Goal: Task Accomplishment & Management: Use online tool/utility

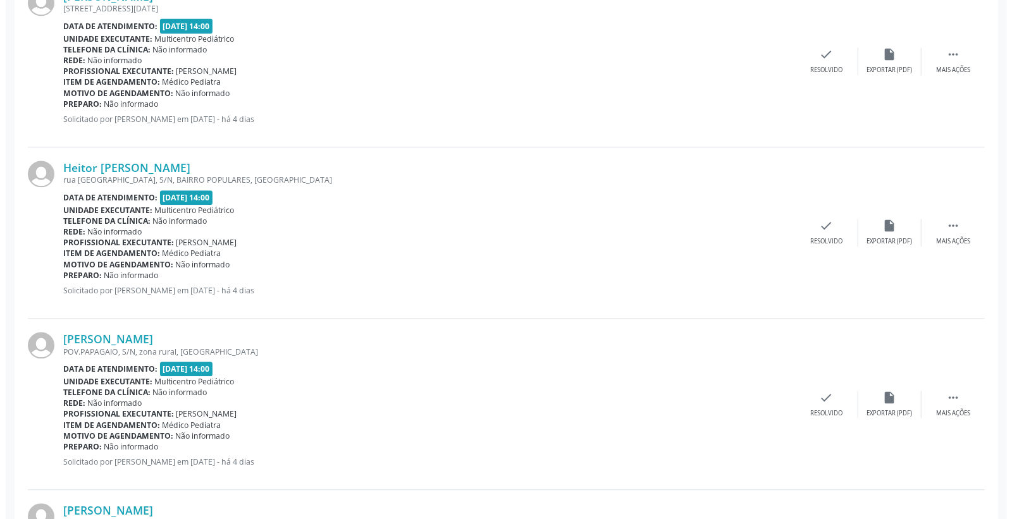
scroll to position [1680, 0]
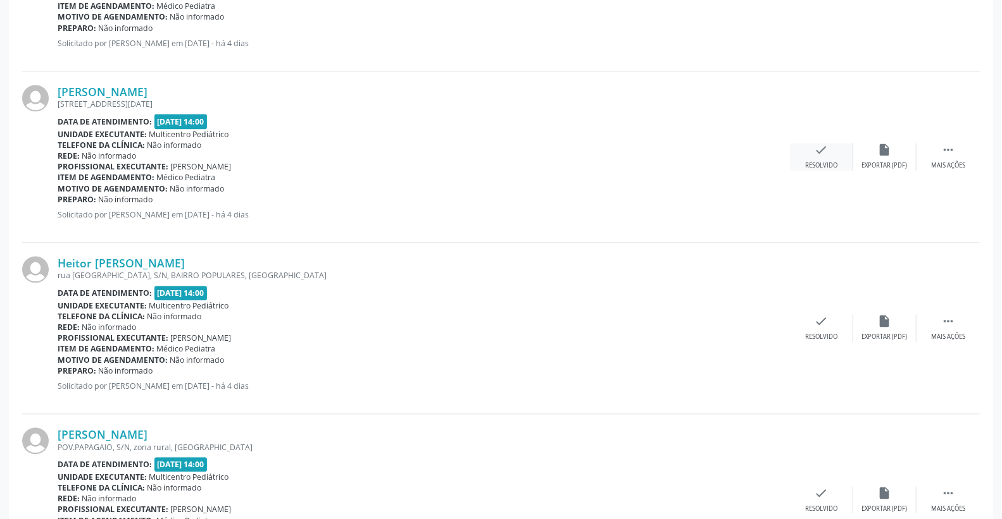
click at [817, 152] on icon "check" at bounding box center [821, 150] width 14 height 14
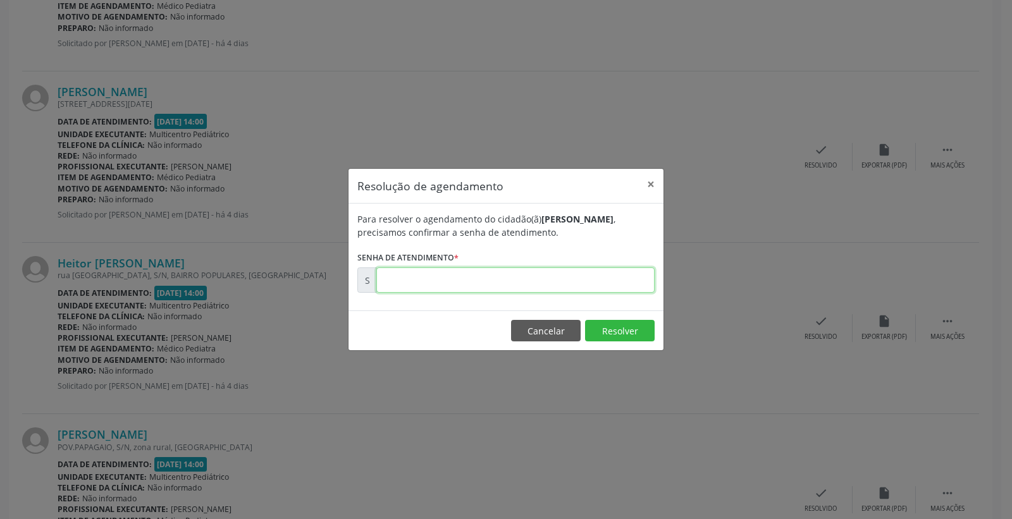
drag, startPoint x: 568, startPoint y: 271, endPoint x: 585, endPoint y: 275, distance: 16.9
click at [570, 271] on input "text" at bounding box center [515, 280] width 278 height 25
type input "00170659"
click at [600, 324] on button "Resolver" at bounding box center [620, 331] width 70 height 22
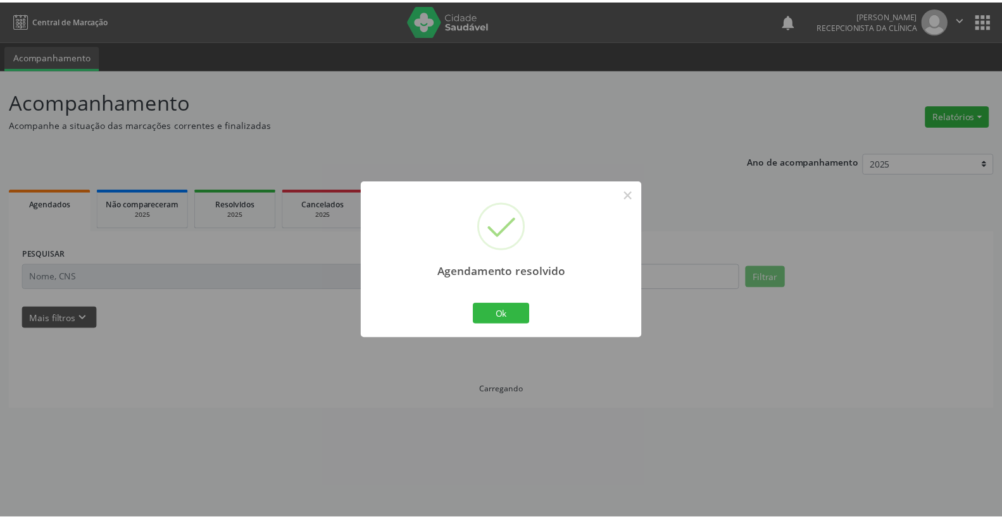
scroll to position [0, 0]
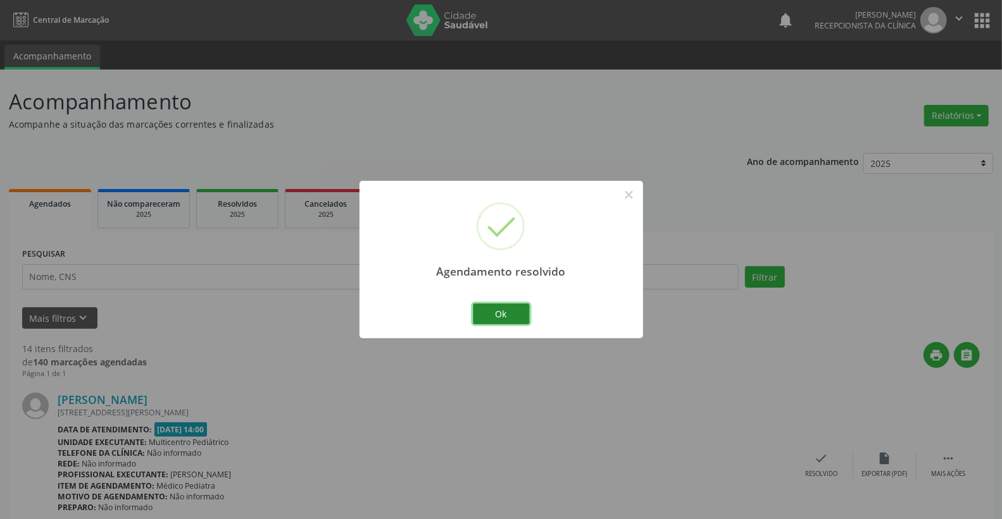
click at [508, 318] on button "Ok" at bounding box center [501, 315] width 57 height 22
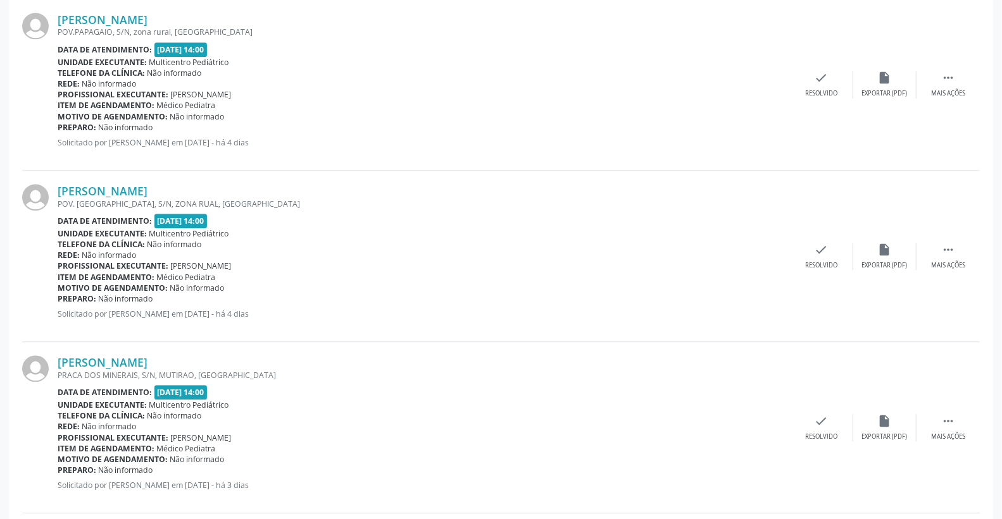
scroll to position [1968, 0]
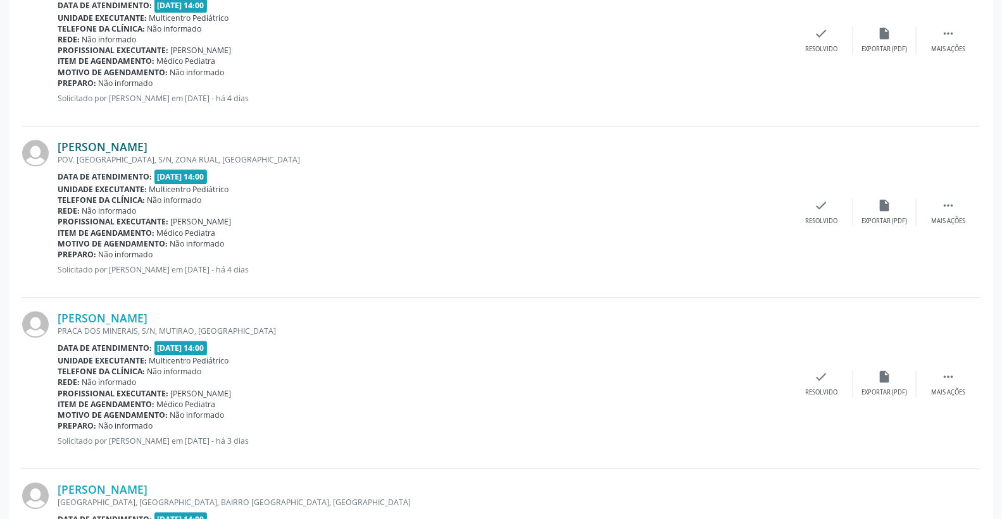
click at [147, 142] on link "[PERSON_NAME]" at bounding box center [103, 147] width 90 height 14
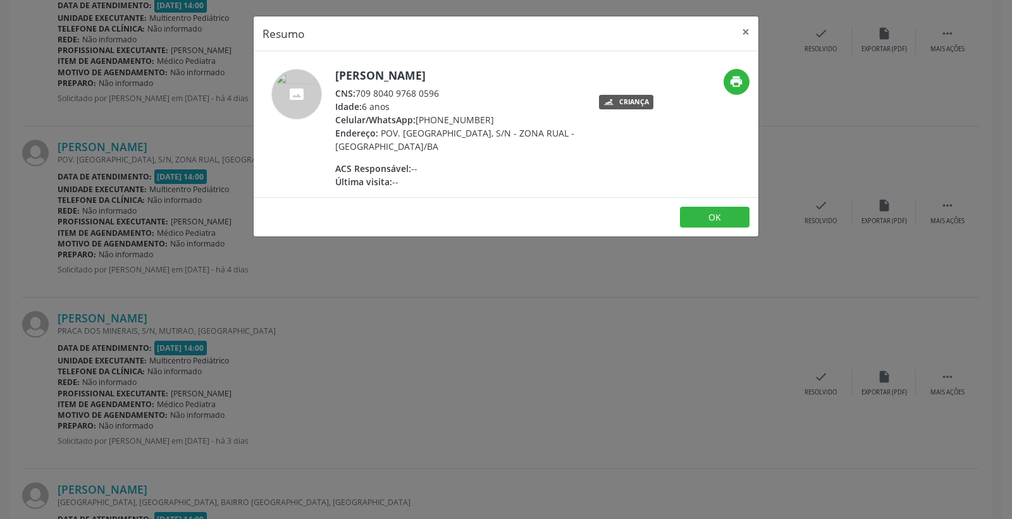
drag, startPoint x: 359, startPoint y: 89, endPoint x: 450, endPoint y: 90, distance: 90.5
click at [450, 90] on div "CNS: 709 8040 9768 0596" at bounding box center [458, 93] width 246 height 13
copy div "709 8040 9768 0596"
click at [743, 30] on button "×" at bounding box center [745, 31] width 25 height 31
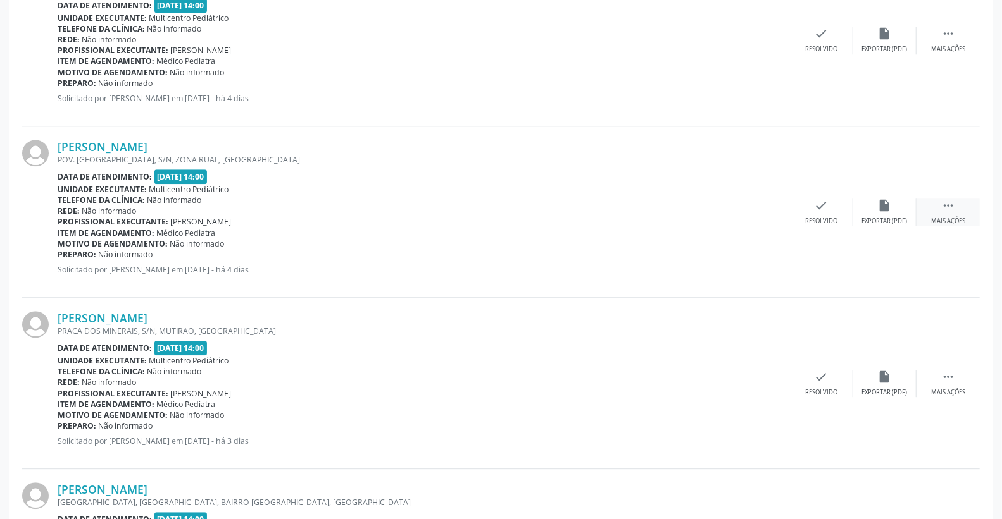
click at [954, 213] on div " Mais ações" at bounding box center [947, 212] width 63 height 27
click at [743, 208] on div "print Imprimir" at bounding box center [757, 212] width 63 height 27
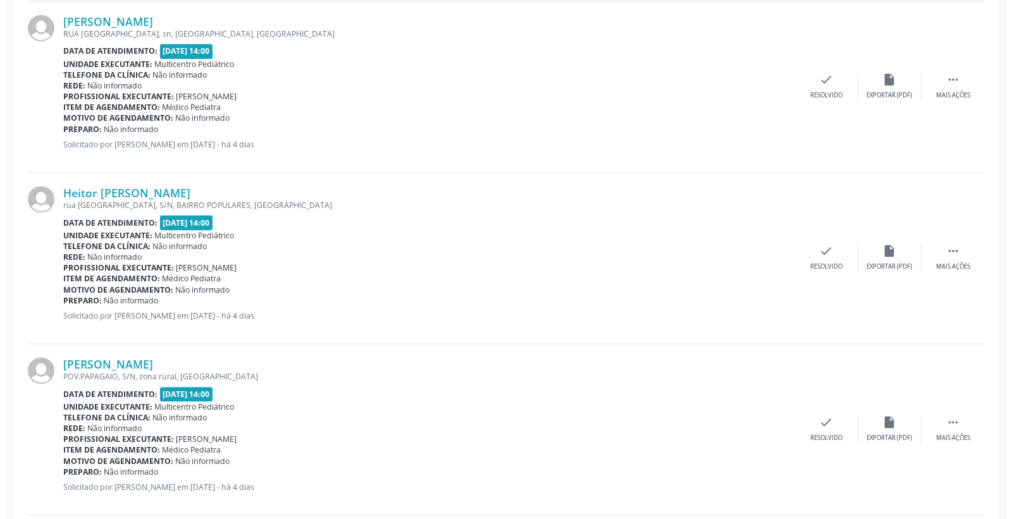
scroll to position [1687, 0]
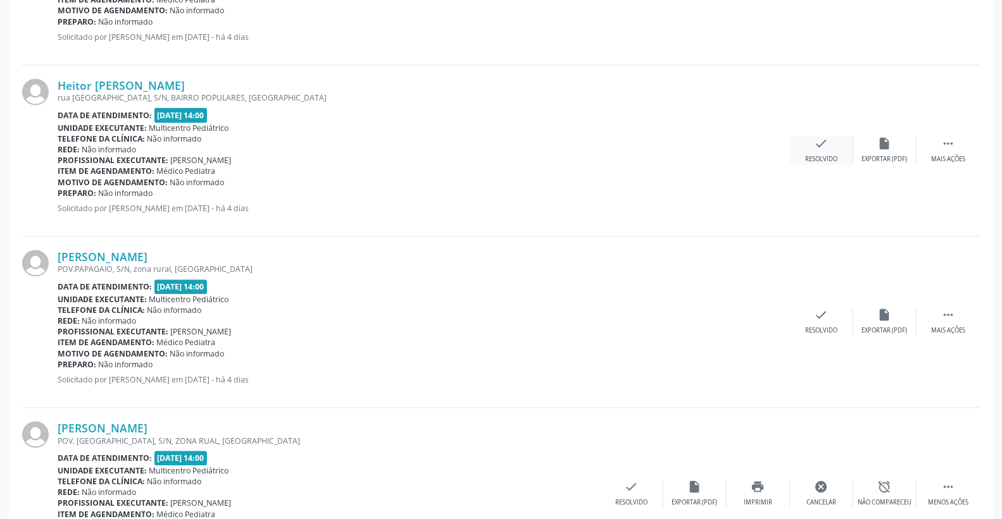
click at [830, 147] on div "check Resolvido" at bounding box center [821, 150] width 63 height 27
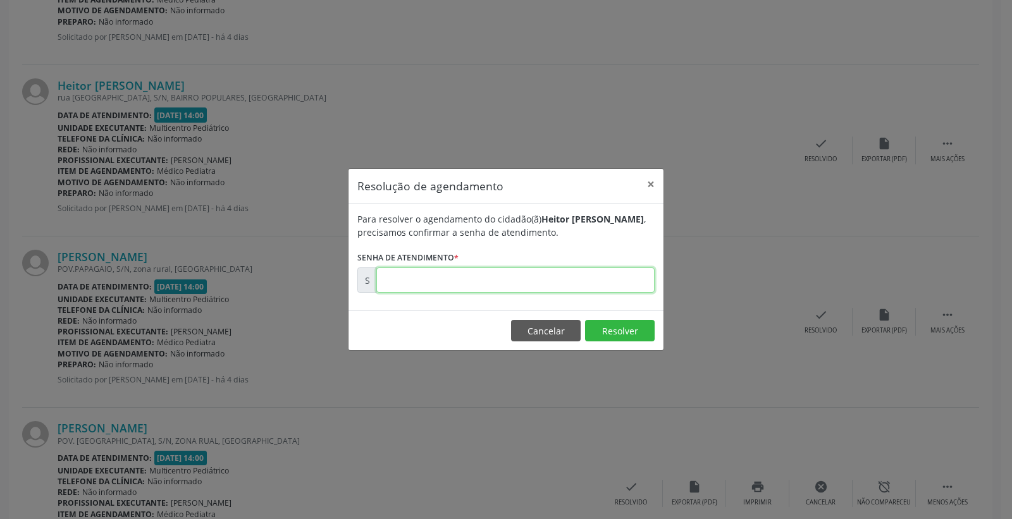
click at [595, 273] on input "text" at bounding box center [515, 280] width 278 height 25
type input "00170668"
click at [620, 332] on button "Resolver" at bounding box center [620, 331] width 70 height 22
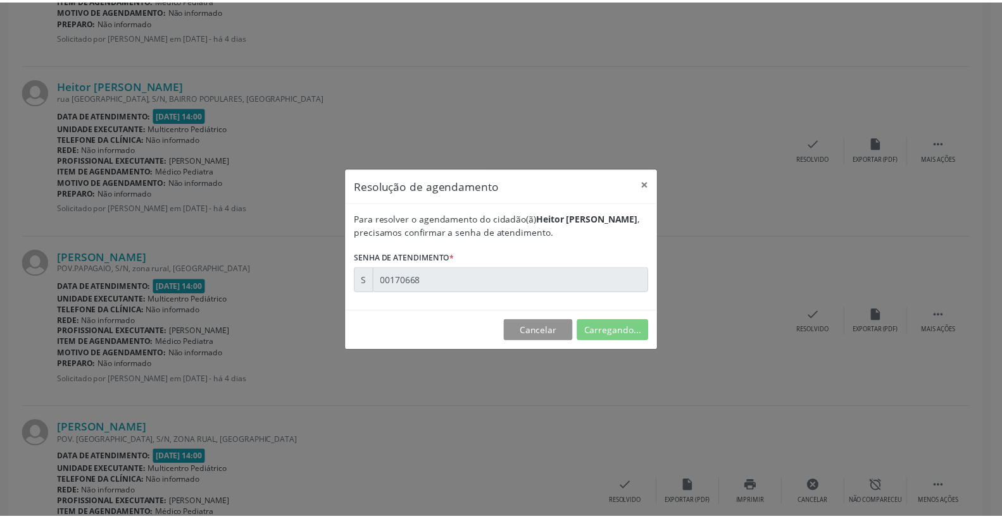
scroll to position [0, 0]
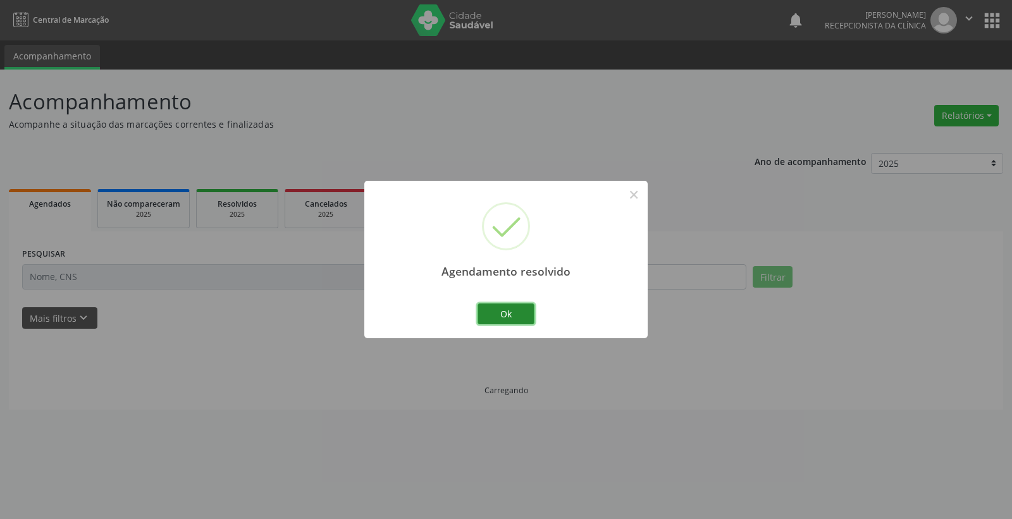
click at [515, 315] on button "Ok" at bounding box center [506, 315] width 57 height 22
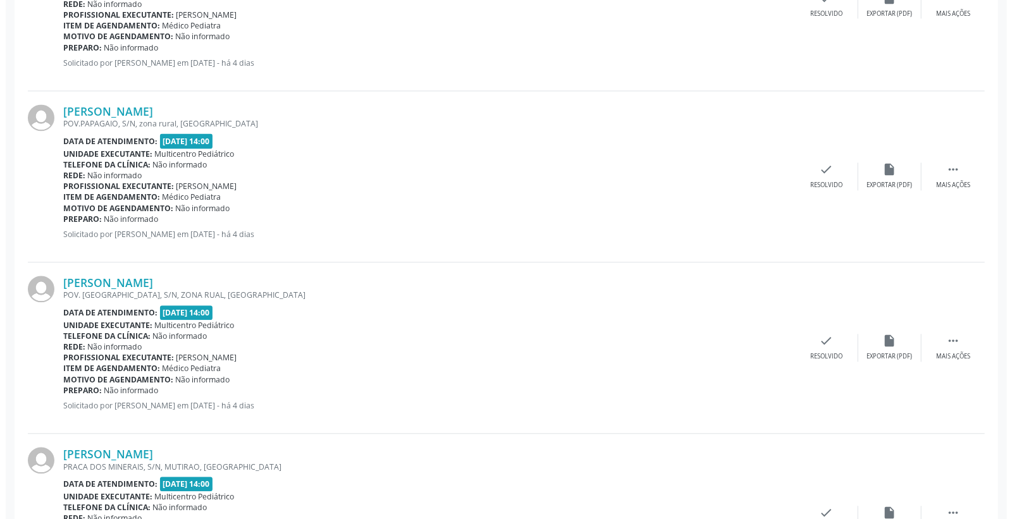
scroll to position [1757, 0]
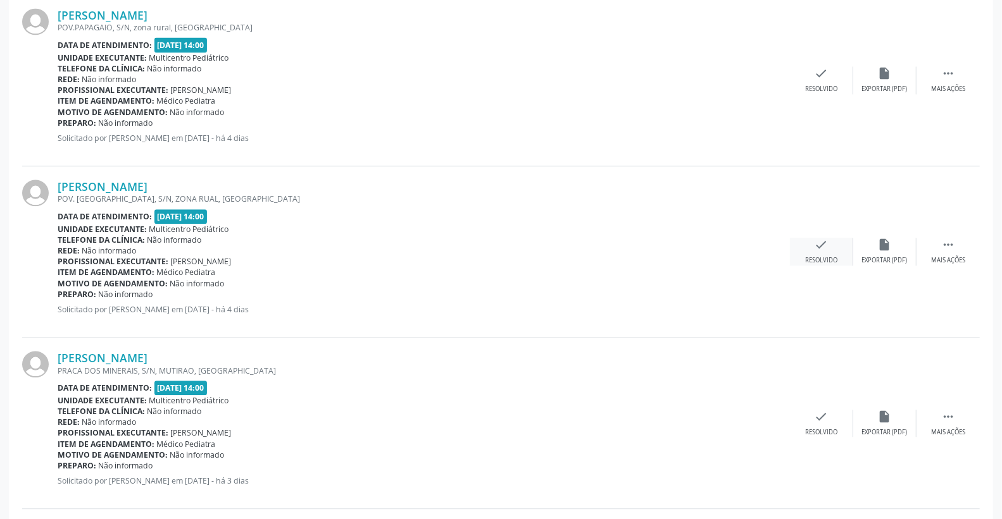
click at [826, 245] on icon "check" at bounding box center [821, 245] width 14 height 14
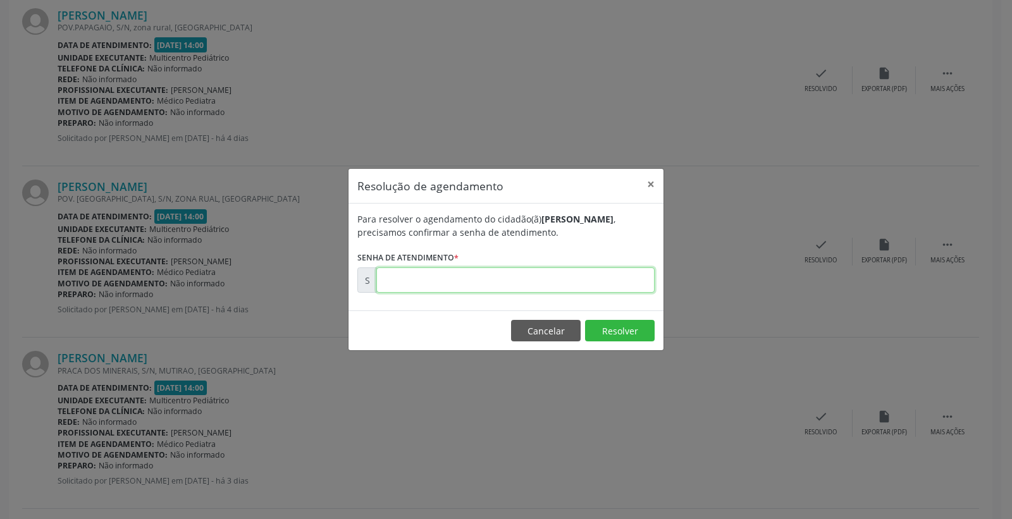
click at [558, 292] on input "text" at bounding box center [515, 280] width 278 height 25
type input "00170676"
click at [595, 332] on button "Resolver" at bounding box center [620, 331] width 70 height 22
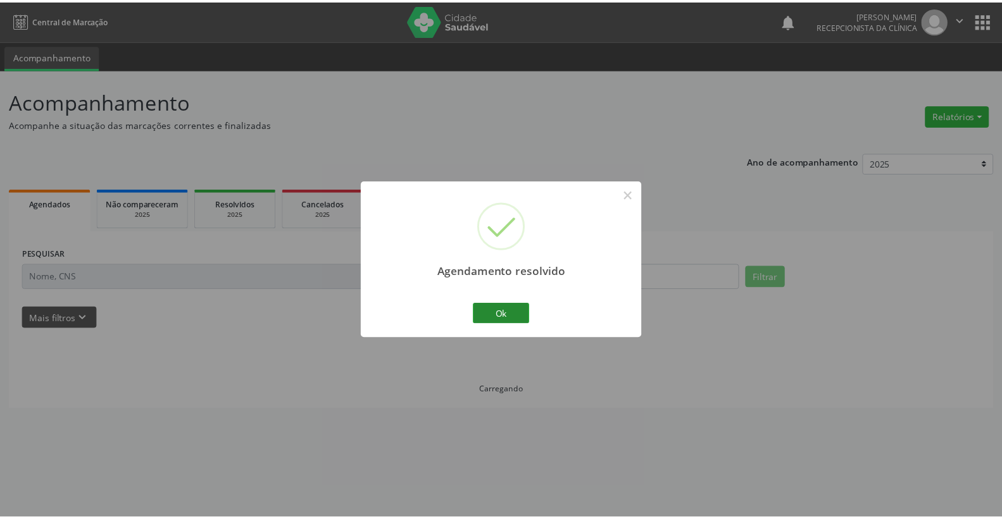
scroll to position [0, 0]
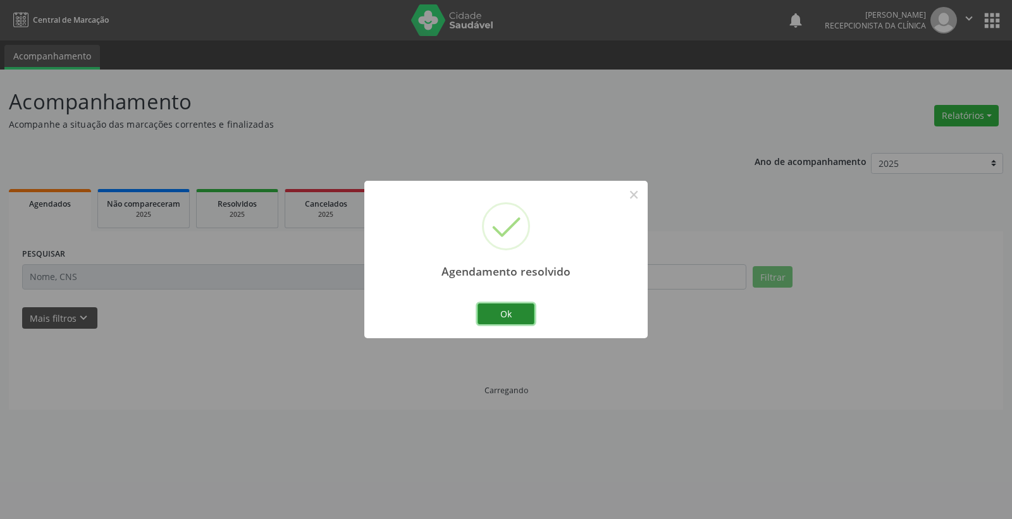
click at [492, 312] on button "Ok" at bounding box center [506, 315] width 57 height 22
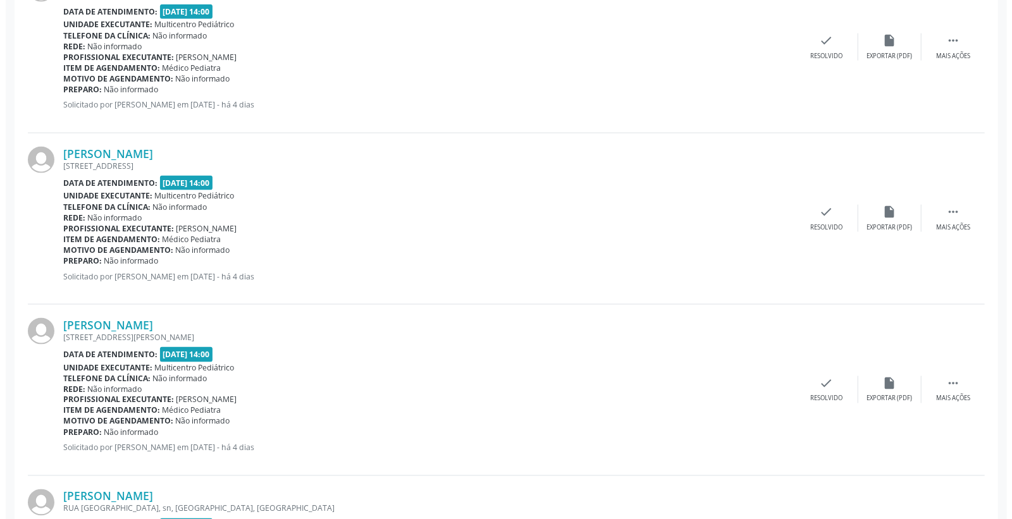
scroll to position [1124, 0]
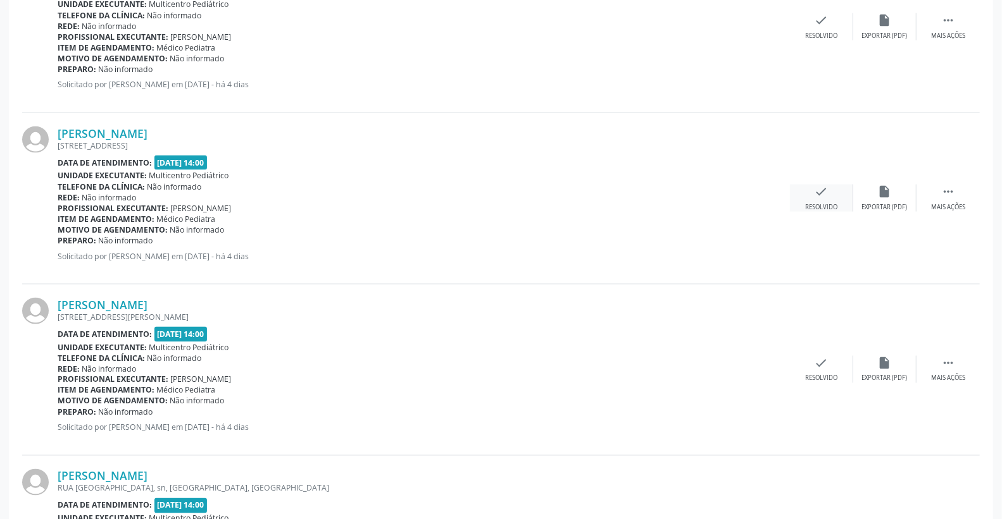
click at [819, 187] on icon "check" at bounding box center [821, 192] width 14 height 14
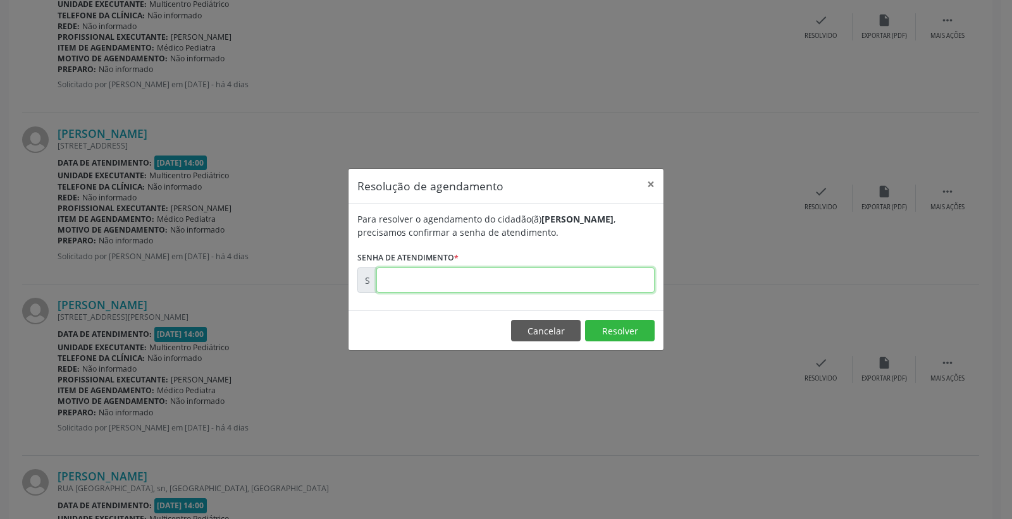
click at [626, 280] on input "text" at bounding box center [515, 280] width 278 height 25
type input "00170621"
drag, startPoint x: 619, startPoint y: 316, endPoint x: 614, endPoint y: 324, distance: 9.1
click at [618, 316] on footer "Cancelar Resolver" at bounding box center [506, 331] width 315 height 40
click at [614, 324] on button "Resolver" at bounding box center [620, 331] width 70 height 22
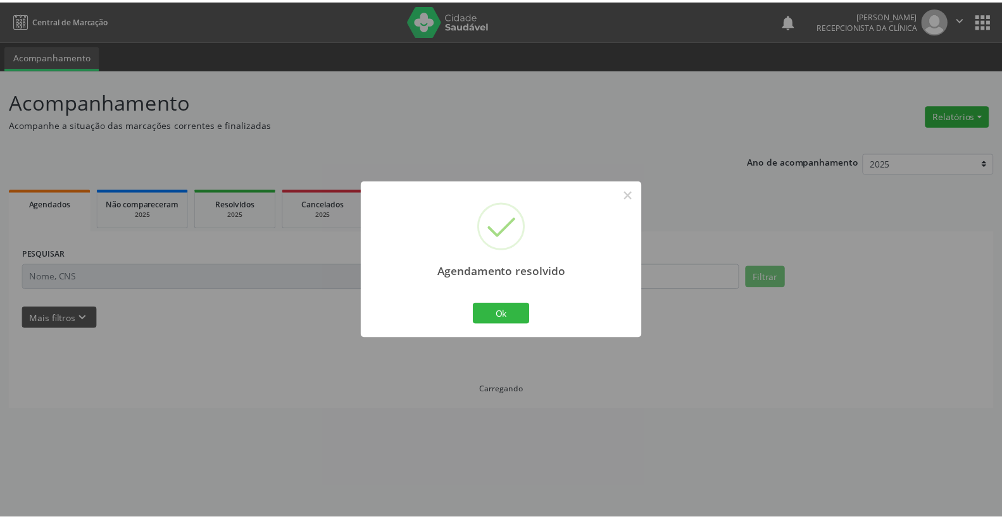
scroll to position [0, 0]
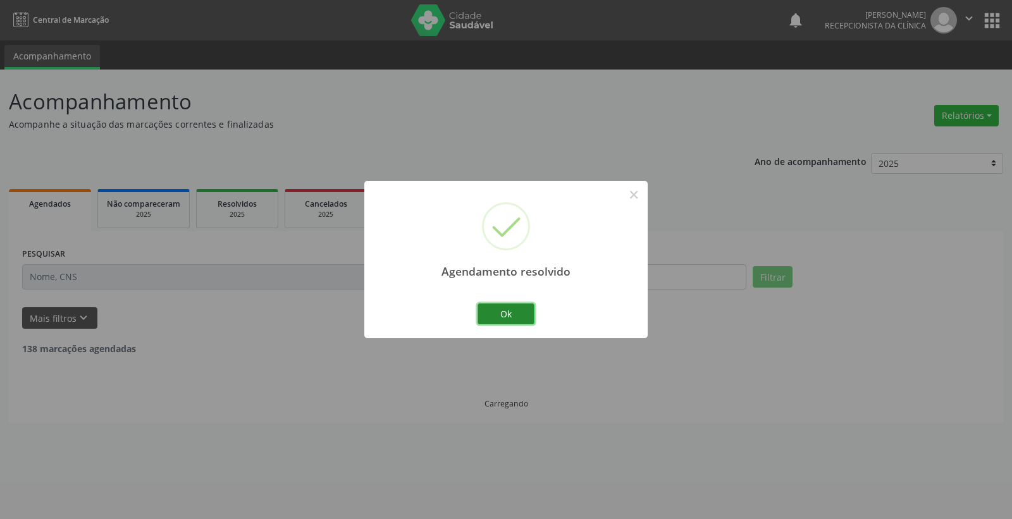
drag, startPoint x: 504, startPoint y: 314, endPoint x: 502, endPoint y: 321, distance: 7.2
click at [502, 319] on button "Ok" at bounding box center [506, 315] width 57 height 22
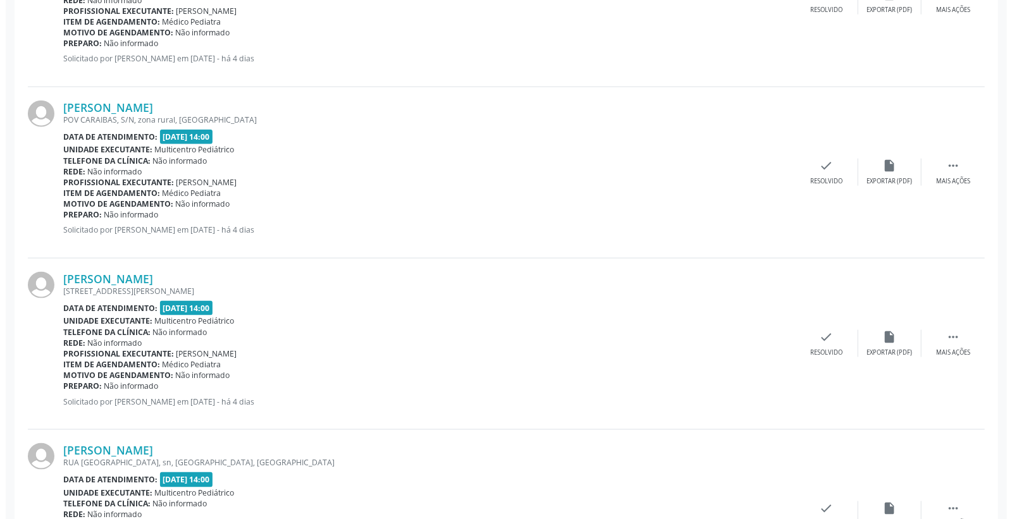
scroll to position [1195, 0]
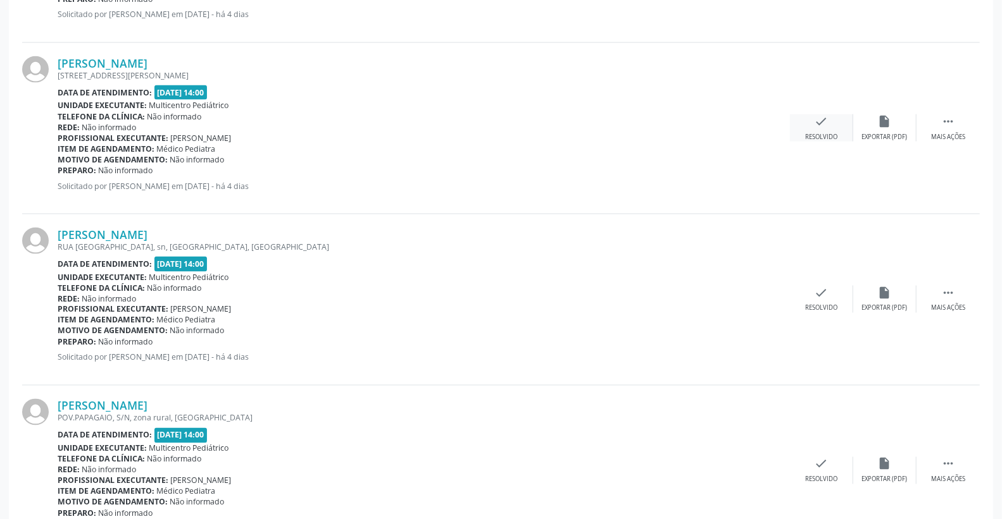
click at [821, 134] on div "Resolvido" at bounding box center [821, 137] width 32 height 9
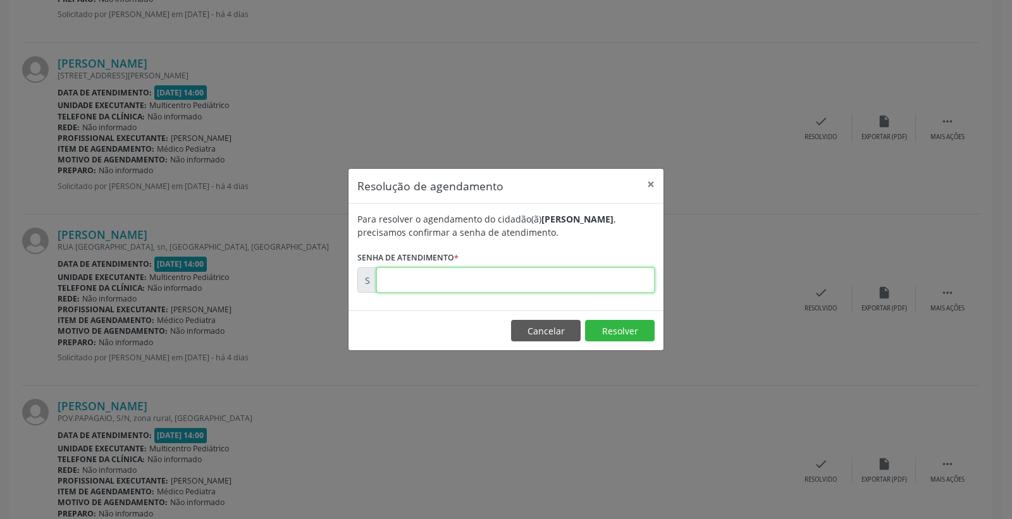
click at [583, 275] on input "text" at bounding box center [515, 280] width 278 height 25
type input "00170628"
click at [599, 323] on button "Resolver" at bounding box center [620, 331] width 70 height 22
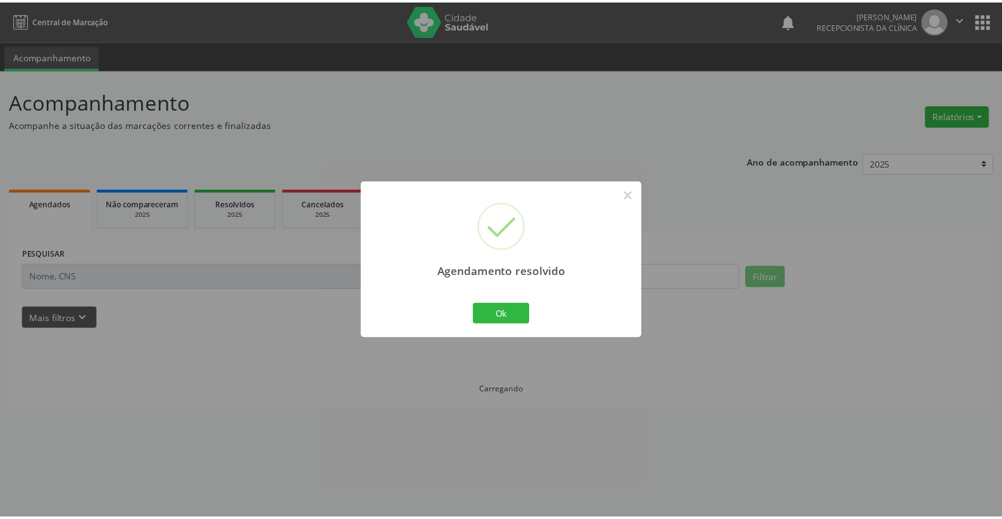
scroll to position [0, 0]
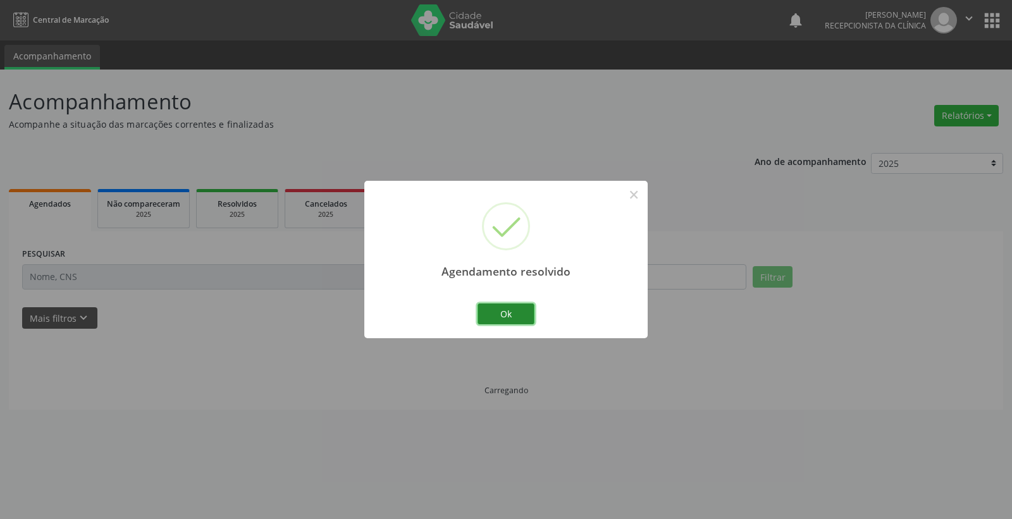
click at [515, 314] on button "Ok" at bounding box center [506, 315] width 57 height 22
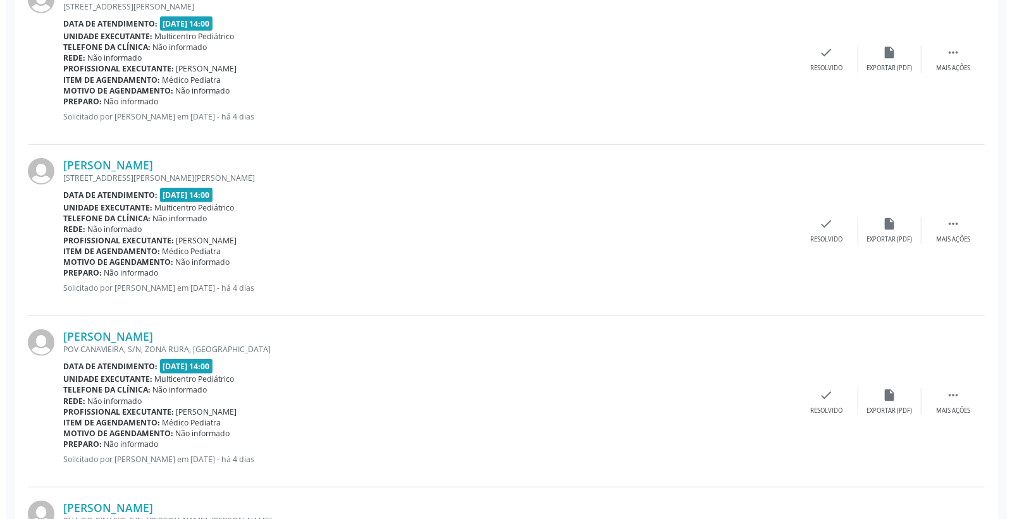
scroll to position [421, 0]
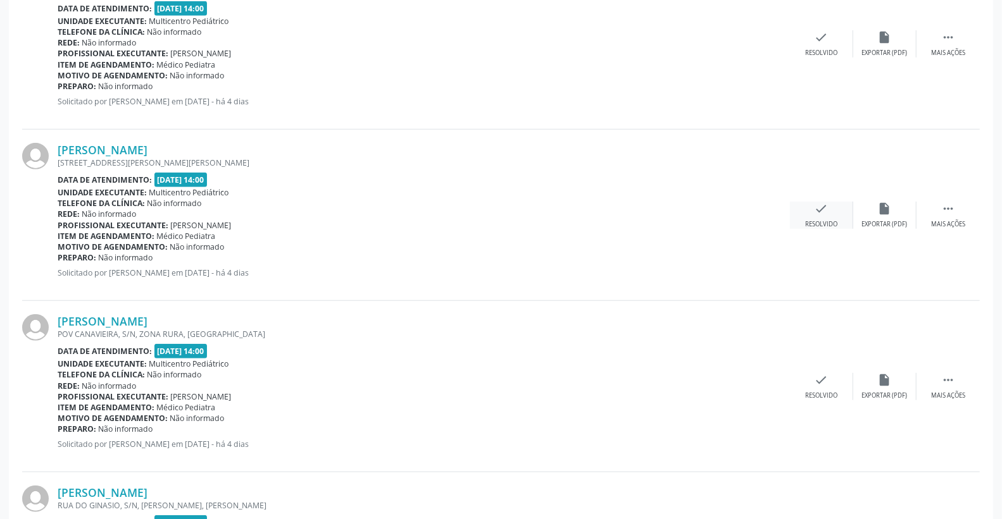
click at [819, 210] on icon "check" at bounding box center [821, 209] width 14 height 14
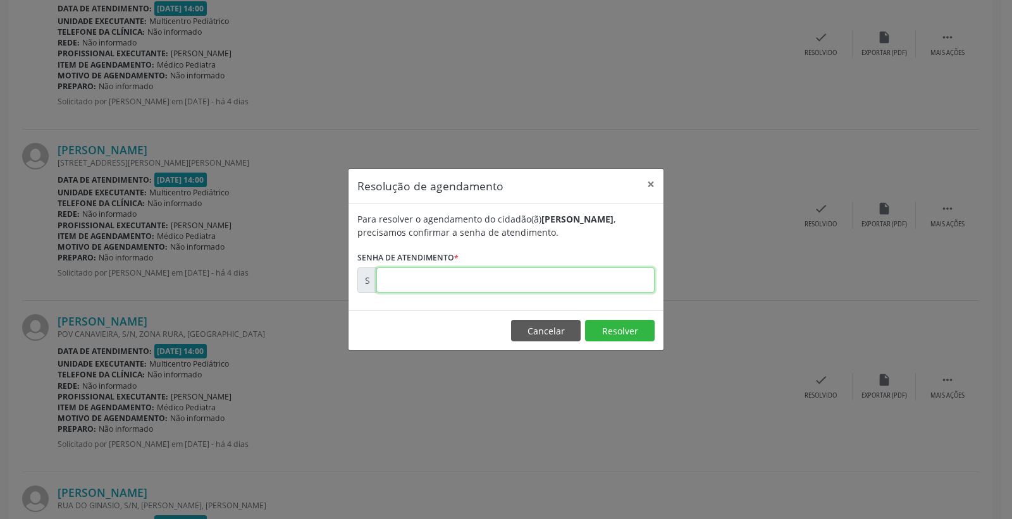
click at [546, 273] on input "text" at bounding box center [515, 280] width 278 height 25
click at [623, 330] on button "Resolver" at bounding box center [620, 331] width 70 height 22
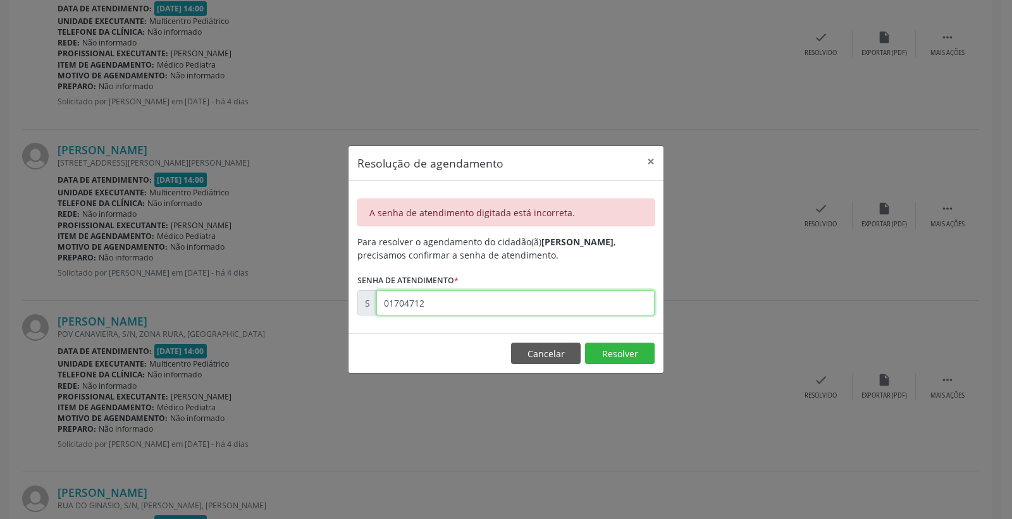
click at [413, 305] on input "01704712" at bounding box center [515, 302] width 278 height 25
type input "00170412"
click at [622, 342] on footer "Cancelar Resolver" at bounding box center [506, 353] width 315 height 40
click at [620, 350] on button "Resolver" at bounding box center [620, 354] width 70 height 22
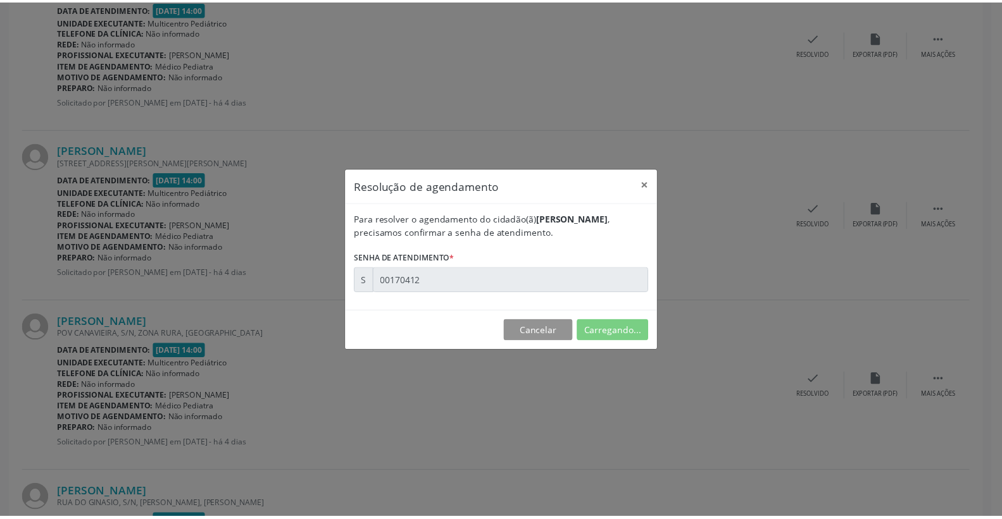
scroll to position [0, 0]
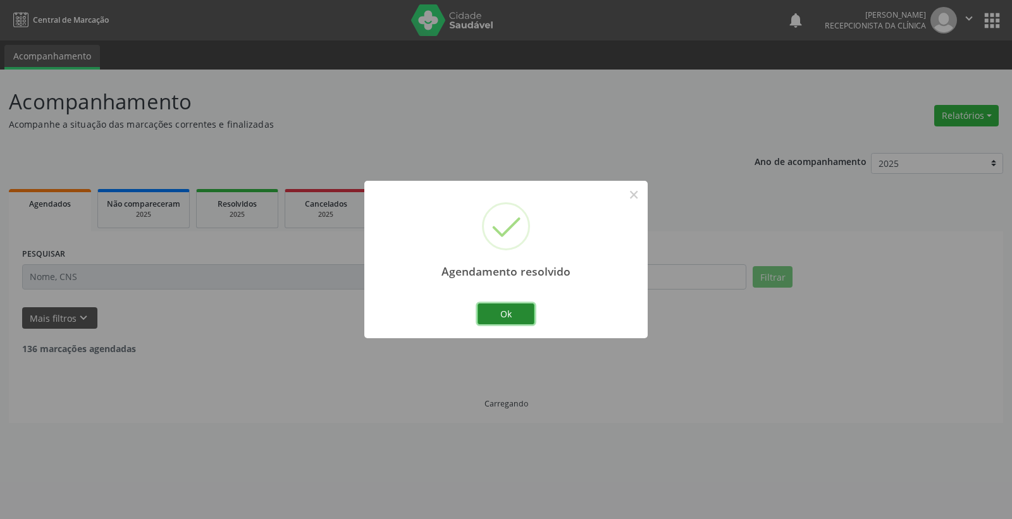
click at [506, 319] on button "Ok" at bounding box center [506, 315] width 57 height 22
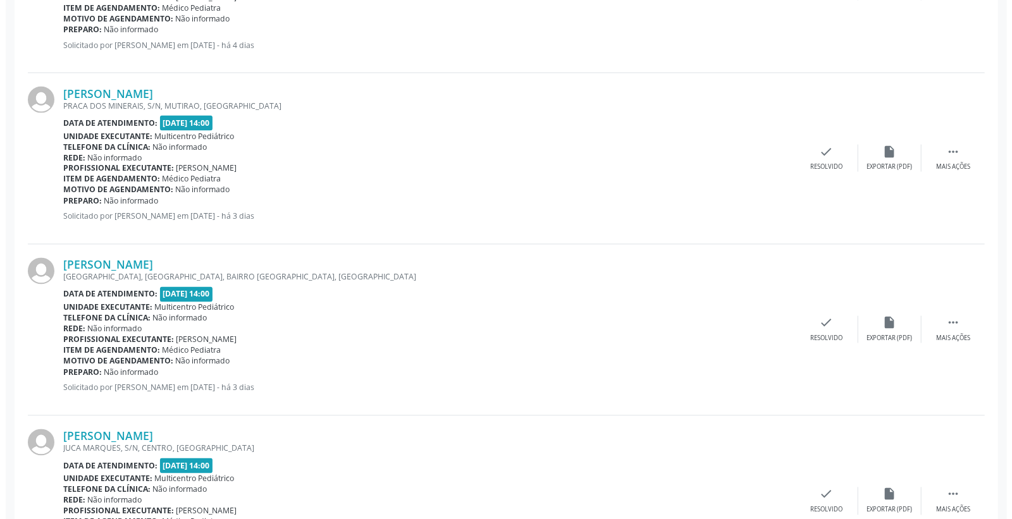
scroll to position [1425, 0]
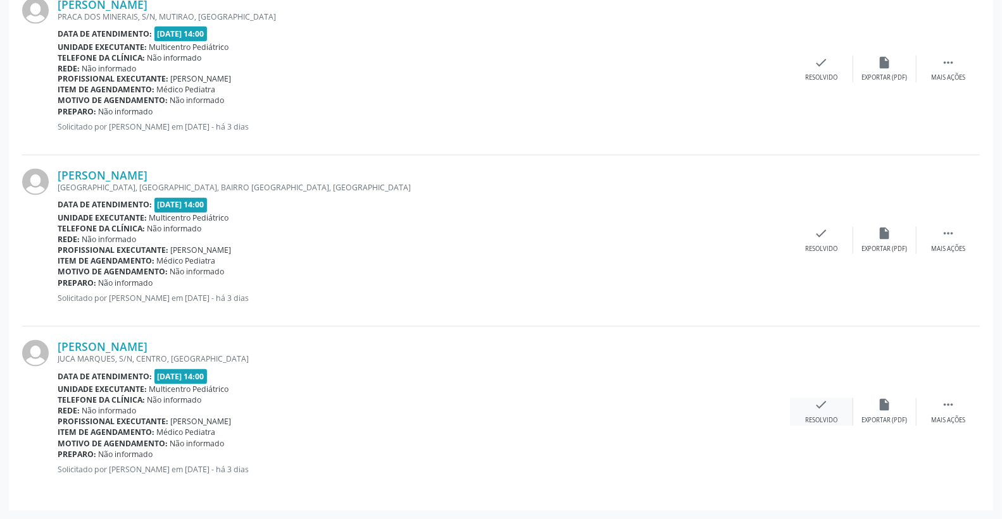
click at [819, 411] on icon "check" at bounding box center [821, 406] width 14 height 14
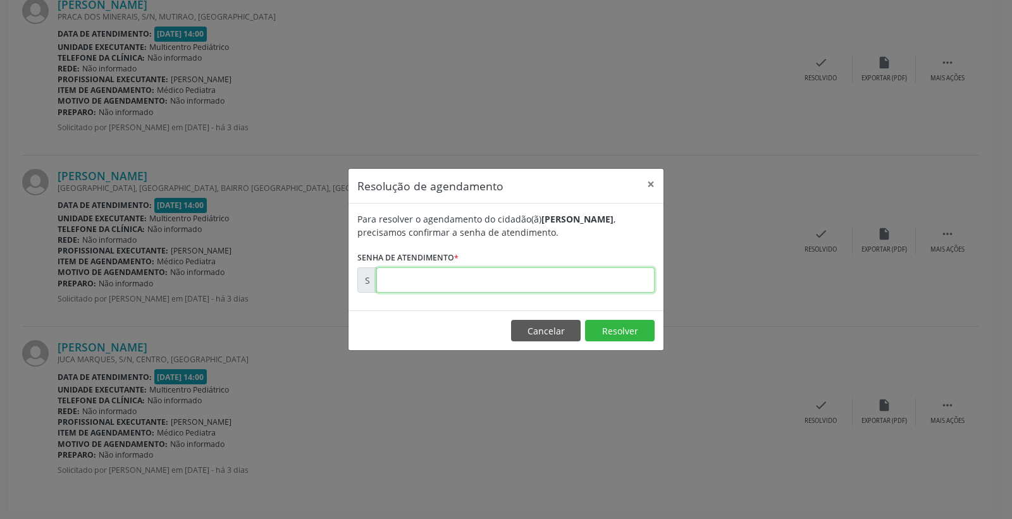
click at [584, 276] on input "text" at bounding box center [515, 280] width 278 height 25
type input "00170794"
click at [617, 333] on button "Resolver" at bounding box center [620, 331] width 70 height 22
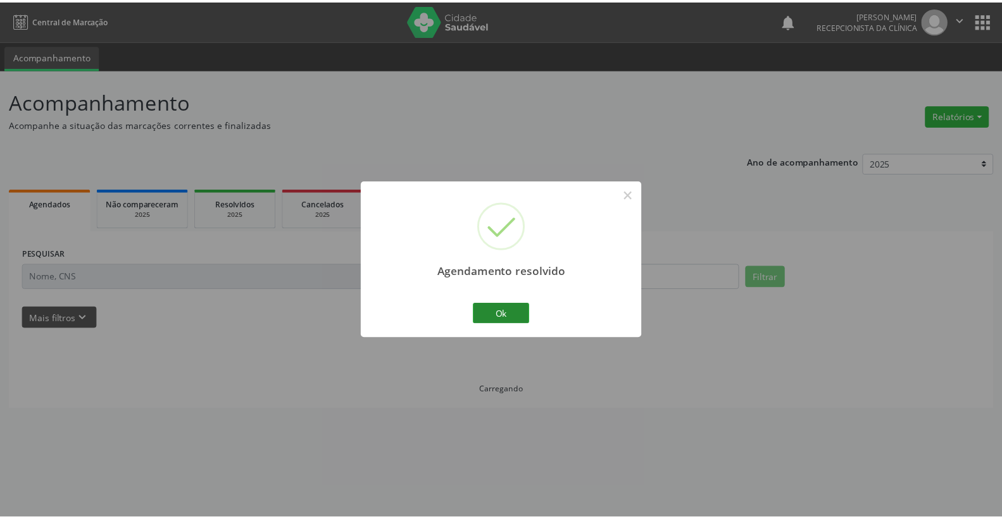
scroll to position [0, 0]
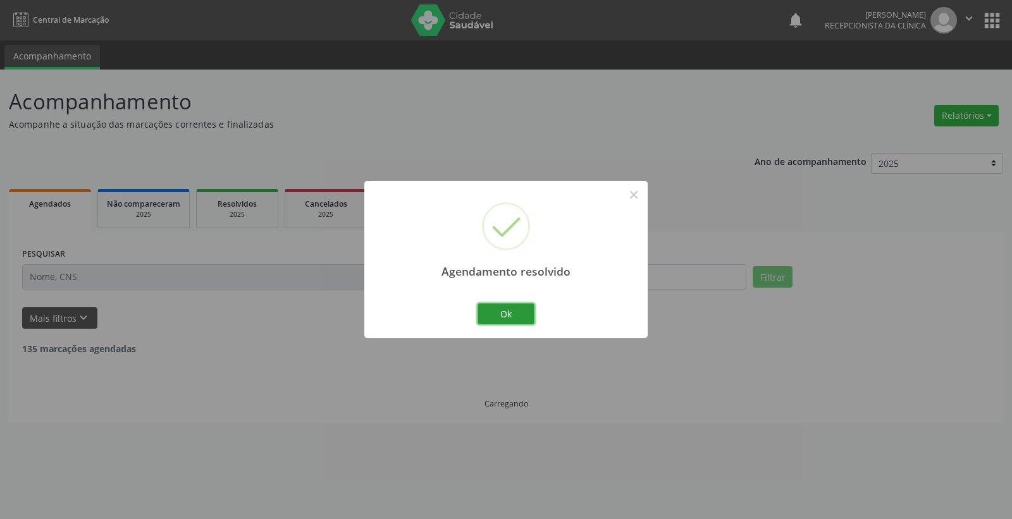
drag, startPoint x: 528, startPoint y: 307, endPoint x: 554, endPoint y: 330, distance: 33.6
click at [541, 319] on div "Agendamento resolvido × Ok Cancel" at bounding box center [505, 260] width 283 height 158
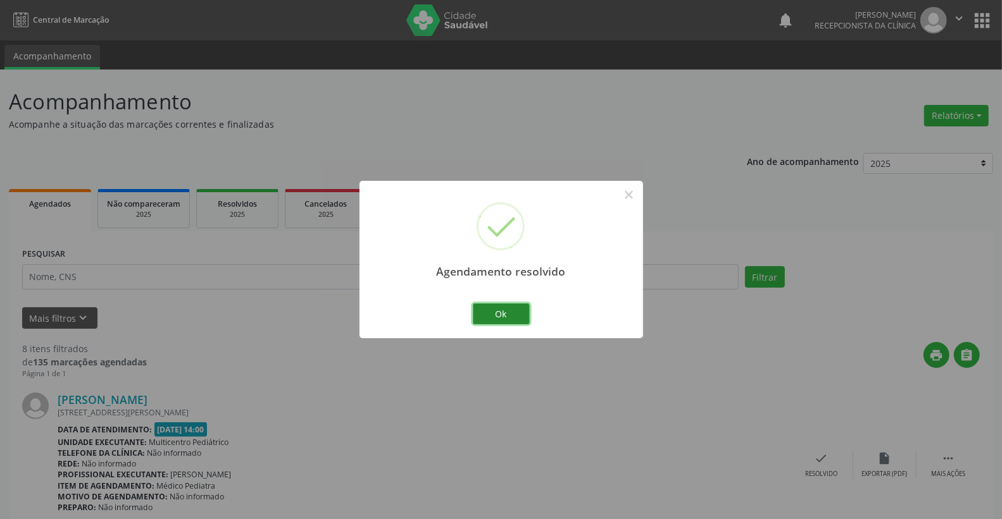
click at [501, 313] on button "Ok" at bounding box center [501, 315] width 57 height 22
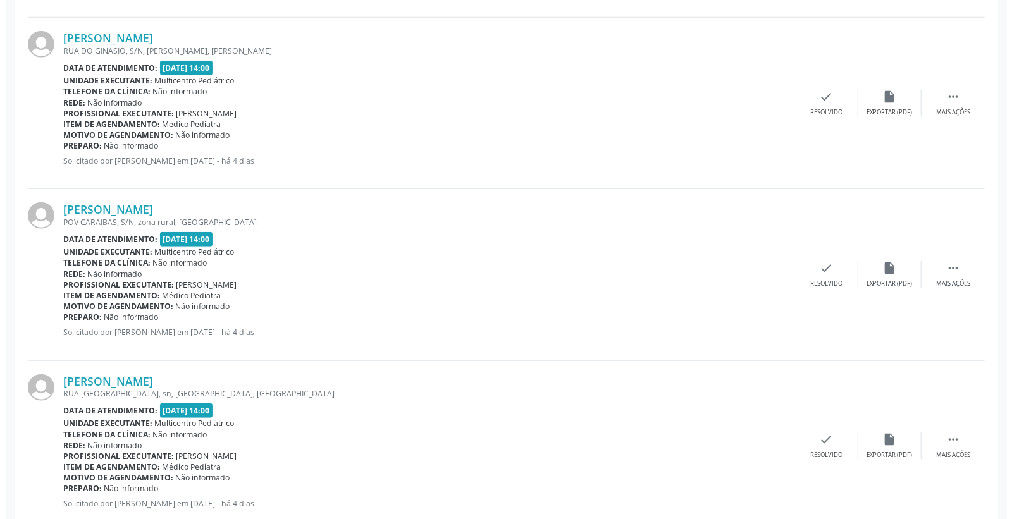
scroll to position [703, 0]
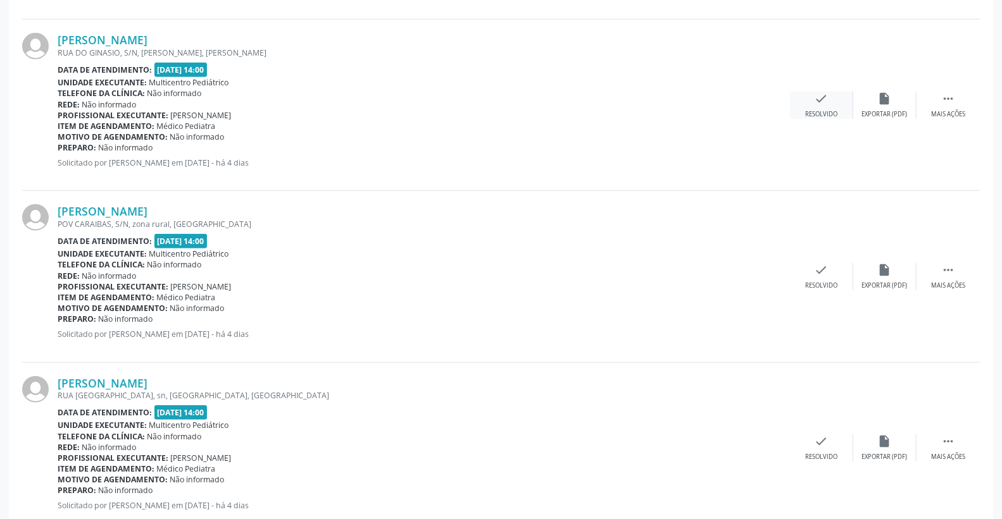
click at [820, 112] on div "Resolvido" at bounding box center [821, 114] width 32 height 9
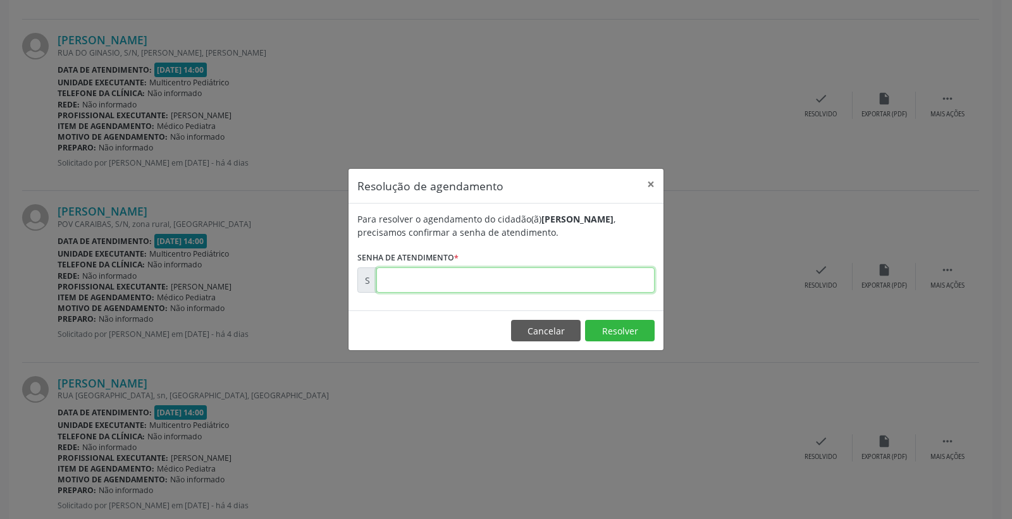
click at [623, 290] on input "text" at bounding box center [515, 280] width 278 height 25
type input "00170487"
click at [628, 324] on button "Resolver" at bounding box center [620, 331] width 70 height 22
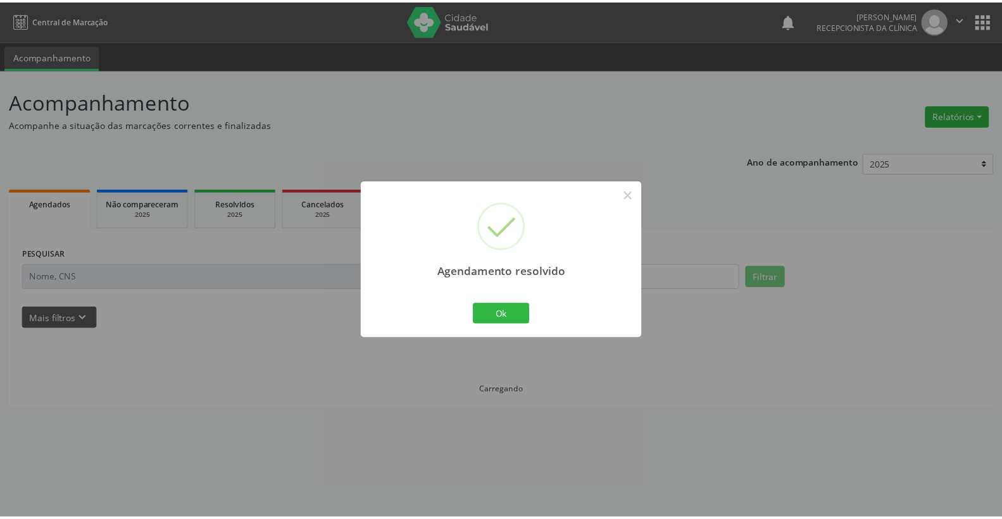
scroll to position [0, 0]
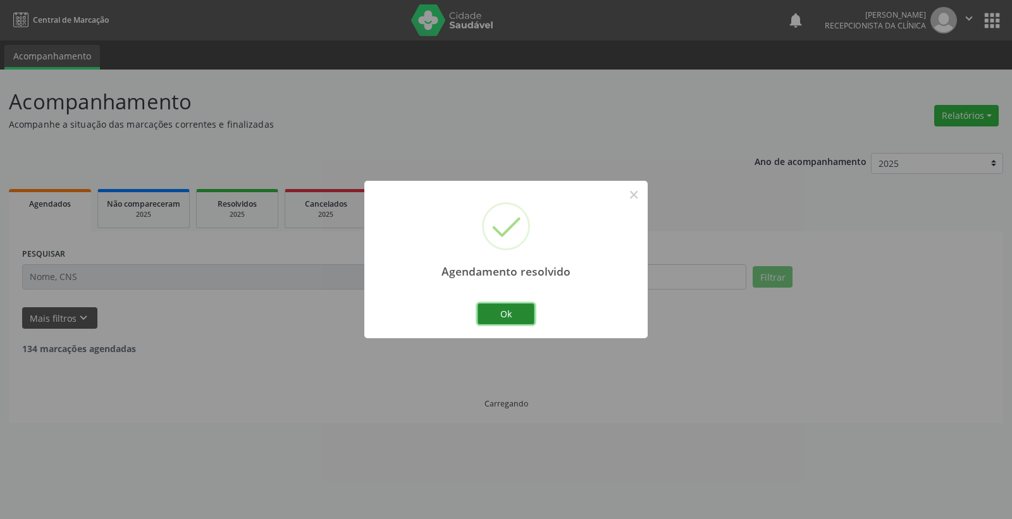
click at [516, 321] on button "Ok" at bounding box center [506, 315] width 57 height 22
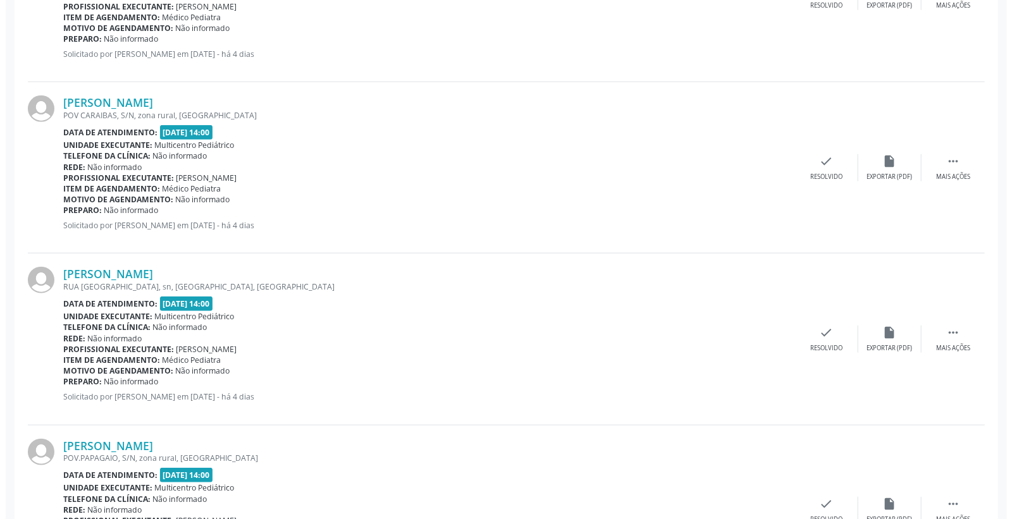
scroll to position [773, 0]
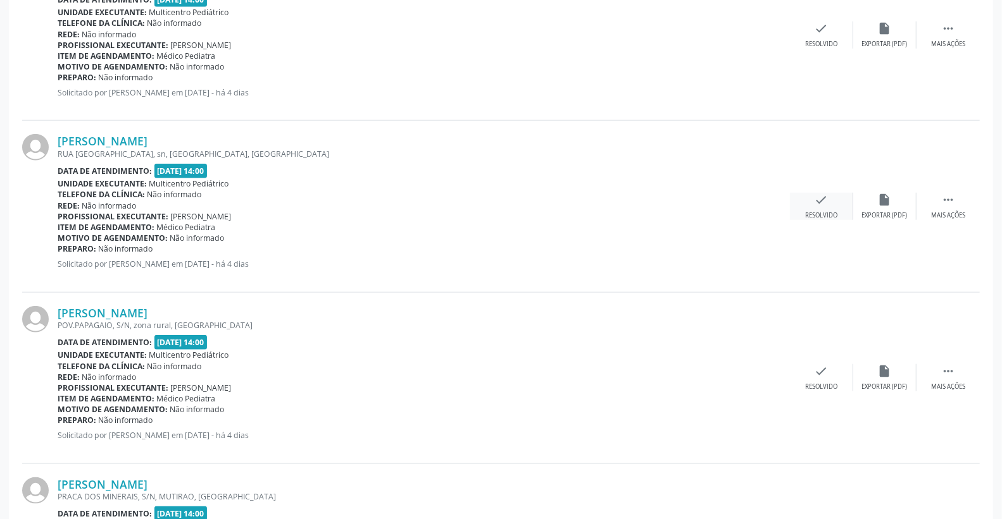
click at [829, 194] on div "check Resolvido" at bounding box center [821, 206] width 63 height 27
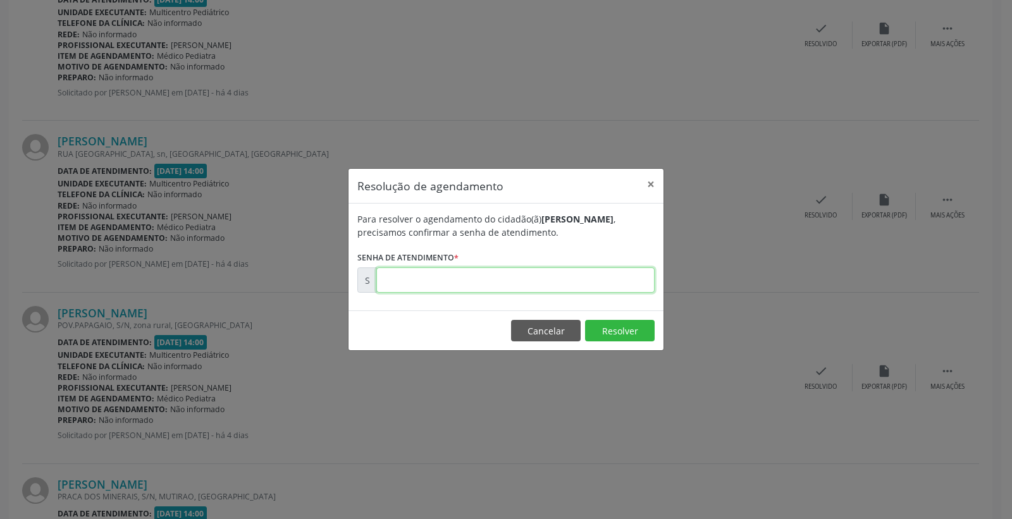
drag, startPoint x: 604, startPoint y: 275, endPoint x: 602, endPoint y: 282, distance: 6.8
click at [604, 278] on input "text" at bounding box center [515, 280] width 278 height 25
type input "00170633"
drag, startPoint x: 610, startPoint y: 320, endPoint x: 609, endPoint y: 331, distance: 10.8
click at [610, 326] on button "Resolver" at bounding box center [620, 331] width 70 height 22
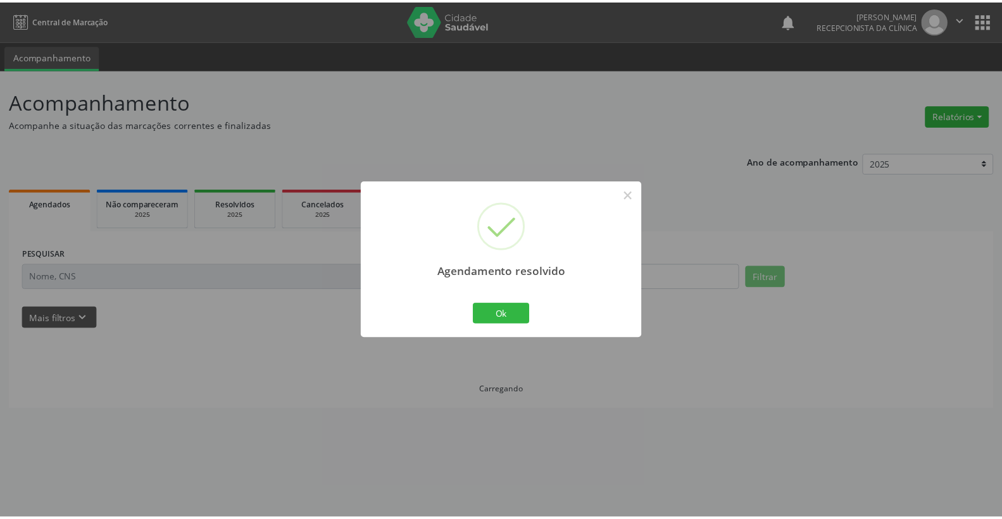
scroll to position [0, 0]
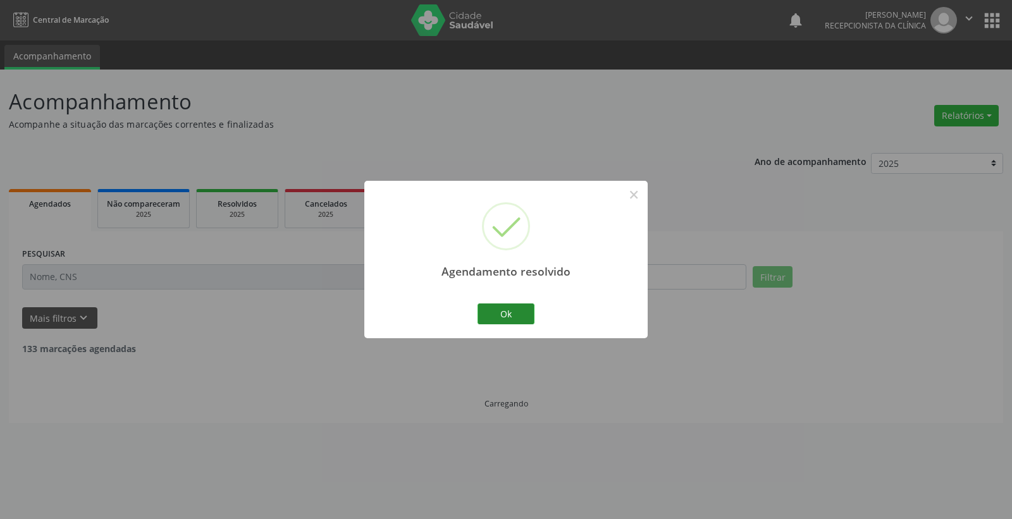
click at [517, 324] on div "Ok Cancel" at bounding box center [506, 314] width 63 height 27
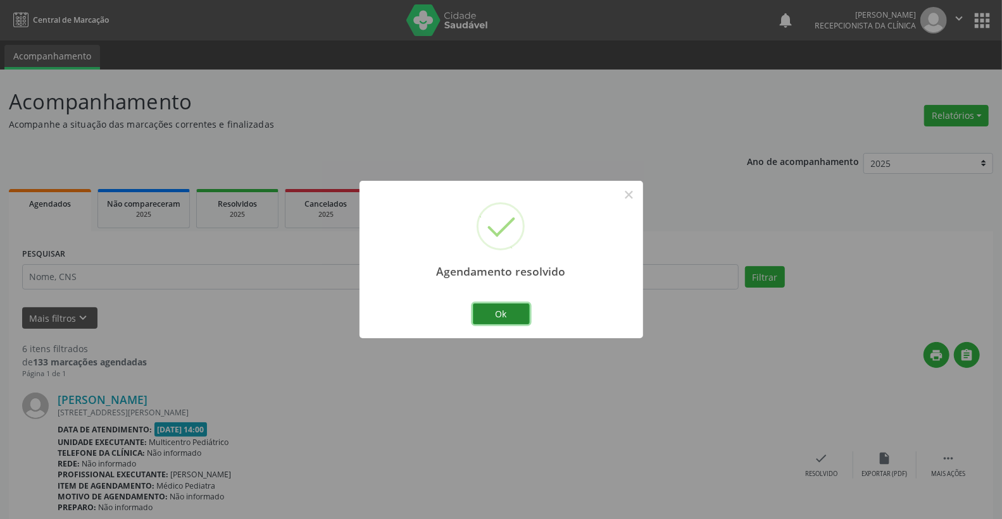
click at [515, 323] on button "Ok" at bounding box center [501, 315] width 57 height 22
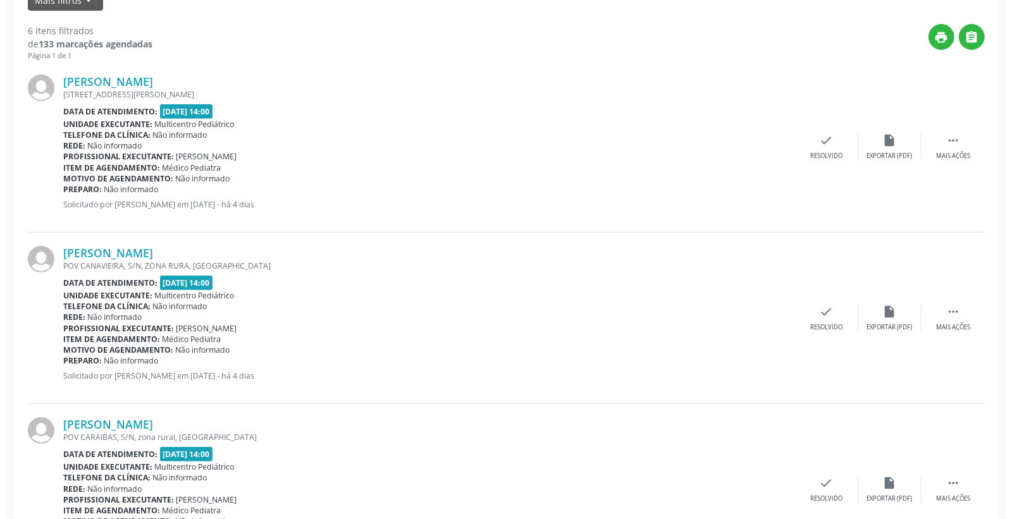
scroll to position [351, 0]
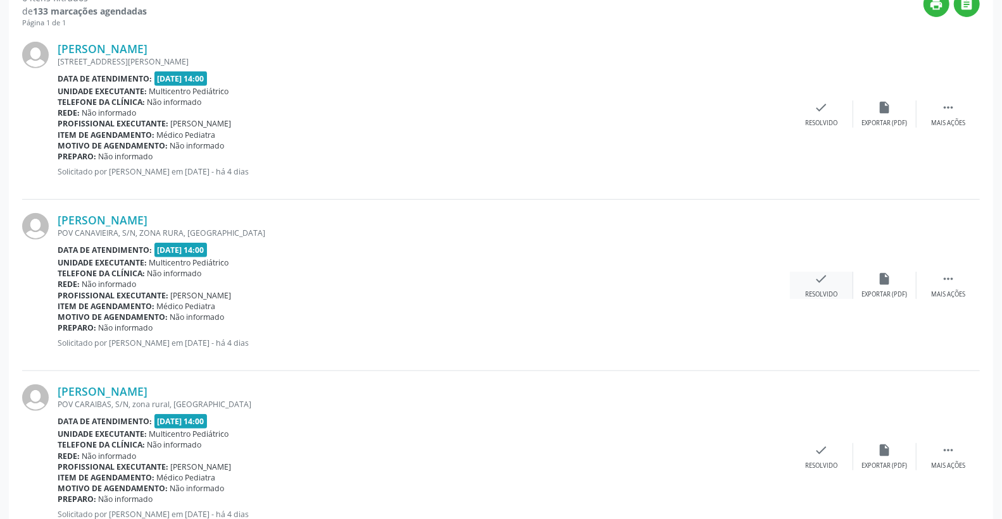
click at [819, 287] on div "check Resolvido" at bounding box center [821, 285] width 63 height 27
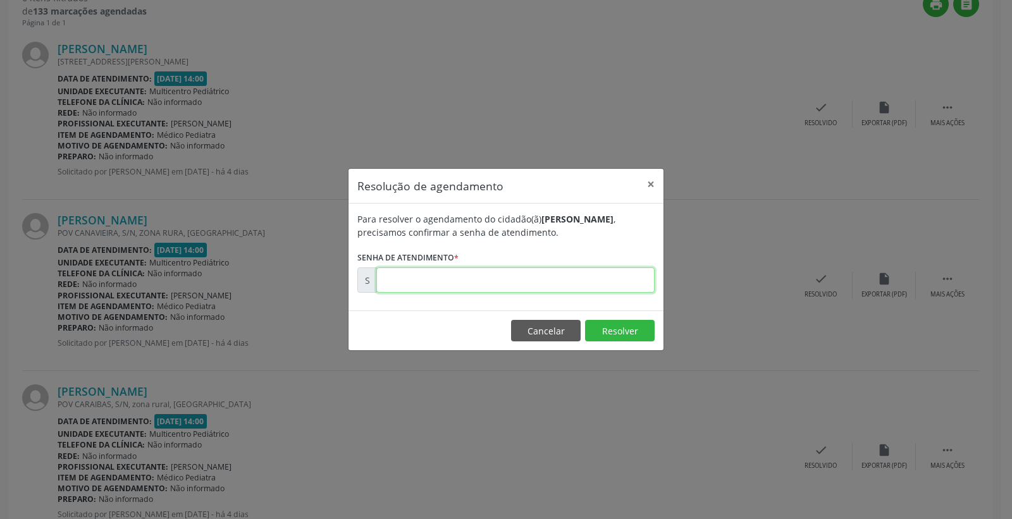
click at [573, 292] on input "text" at bounding box center [515, 280] width 278 height 25
type input "00170450"
click at [623, 325] on button "Resolver" at bounding box center [620, 331] width 70 height 22
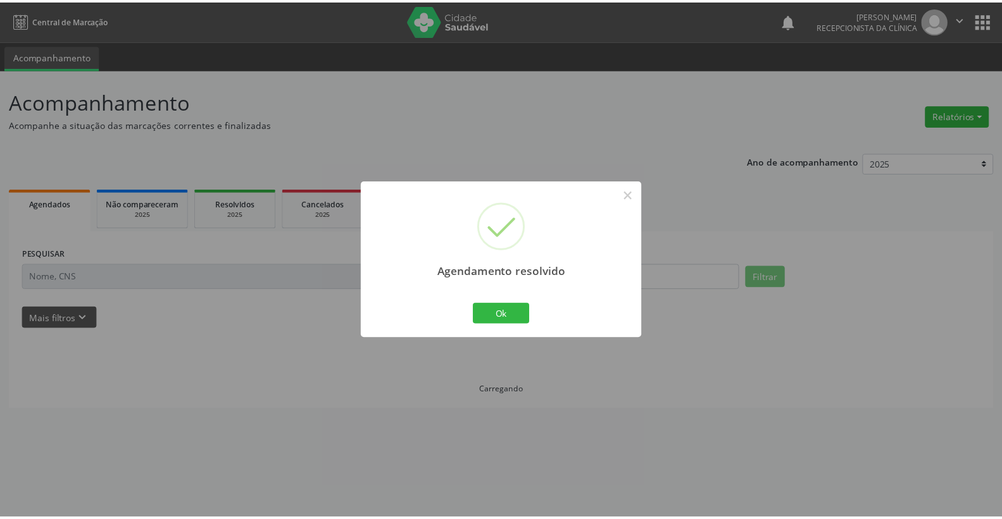
scroll to position [0, 0]
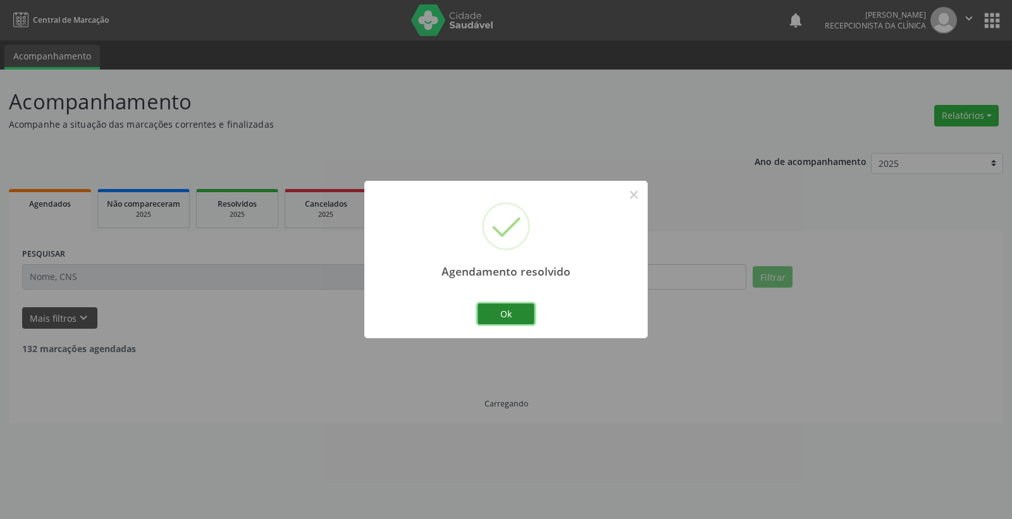
click at [526, 314] on button "Ok" at bounding box center [506, 315] width 57 height 22
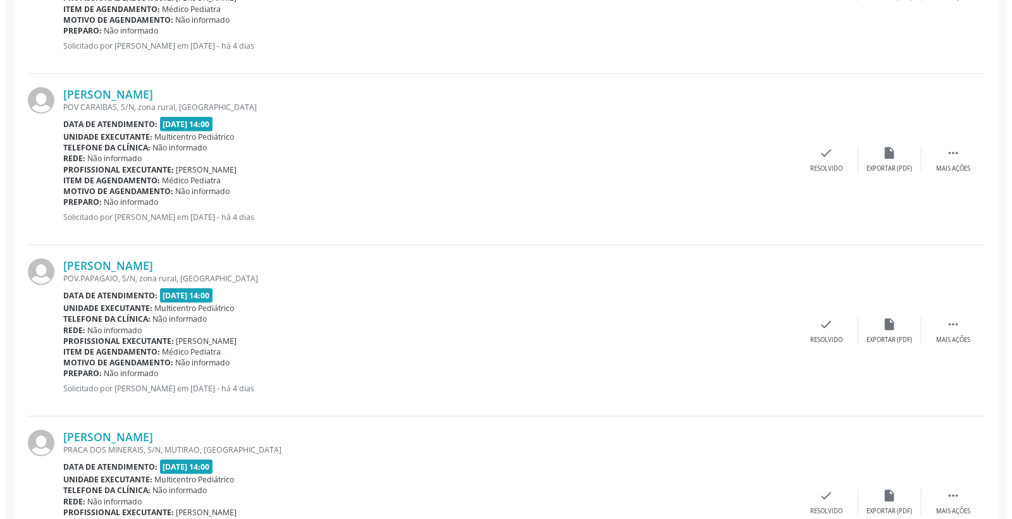
scroll to position [492, 0]
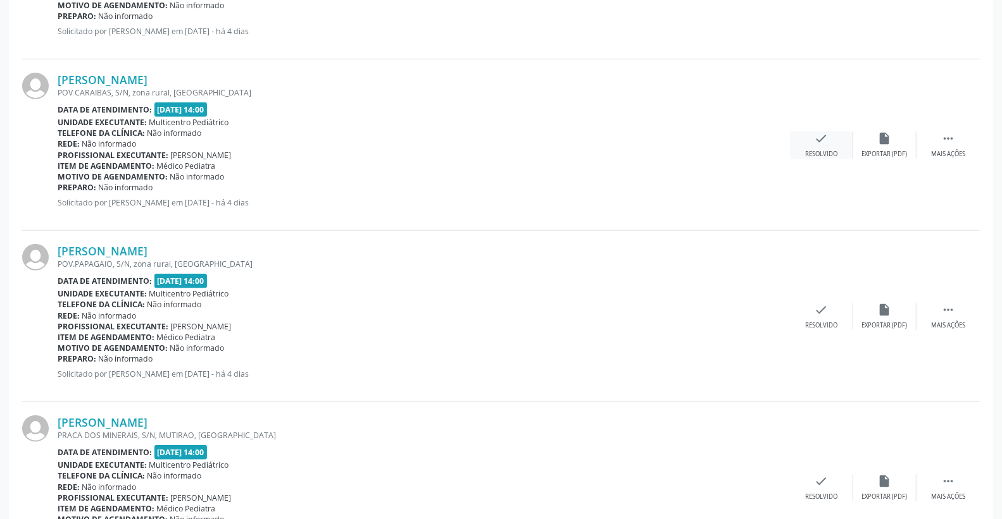
click at [829, 140] on div "check Resolvido" at bounding box center [821, 145] width 63 height 27
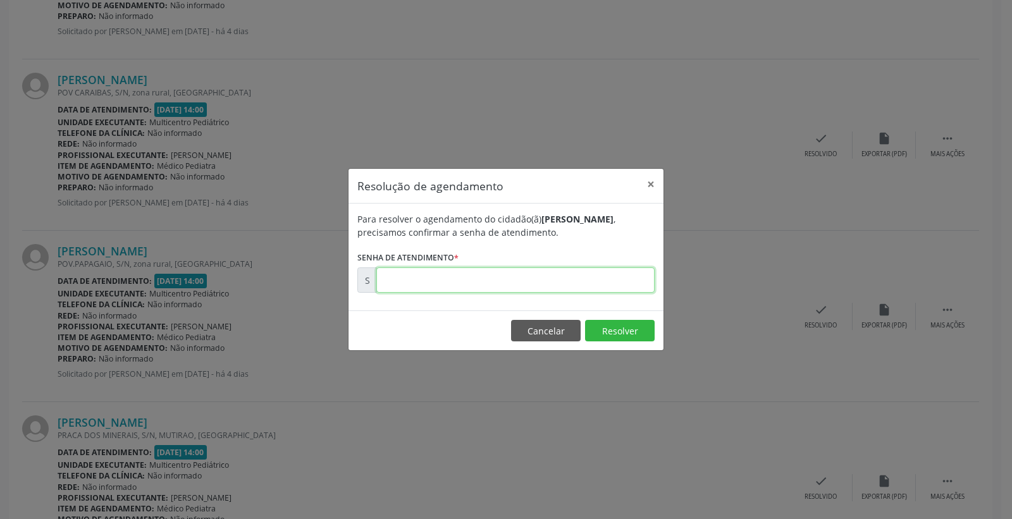
click at [571, 282] on input "text" at bounding box center [515, 280] width 278 height 25
type input "00170551"
click at [603, 333] on button "Resolver" at bounding box center [620, 331] width 70 height 22
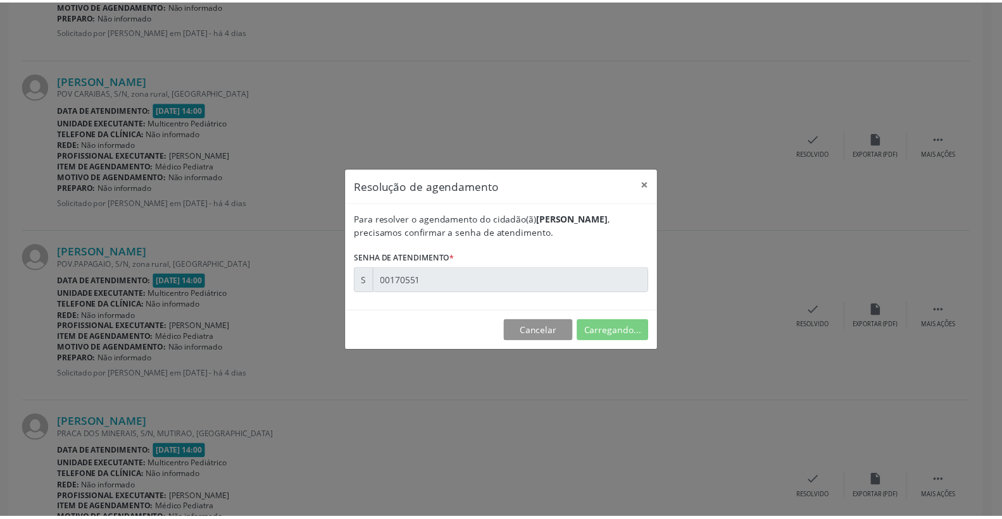
scroll to position [0, 0]
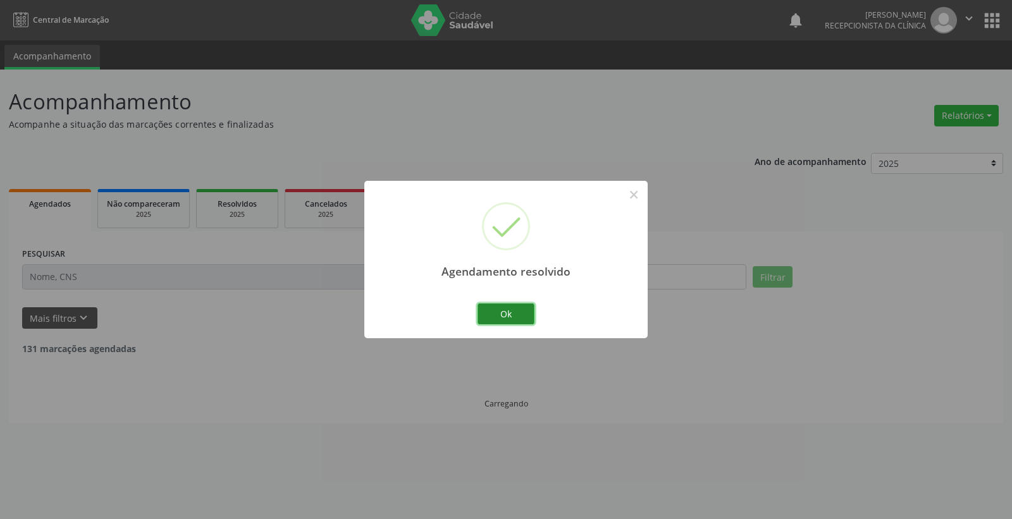
drag, startPoint x: 535, startPoint y: 311, endPoint x: 529, endPoint y: 319, distance: 10.4
click at [528, 318] on button "Ok" at bounding box center [506, 315] width 57 height 22
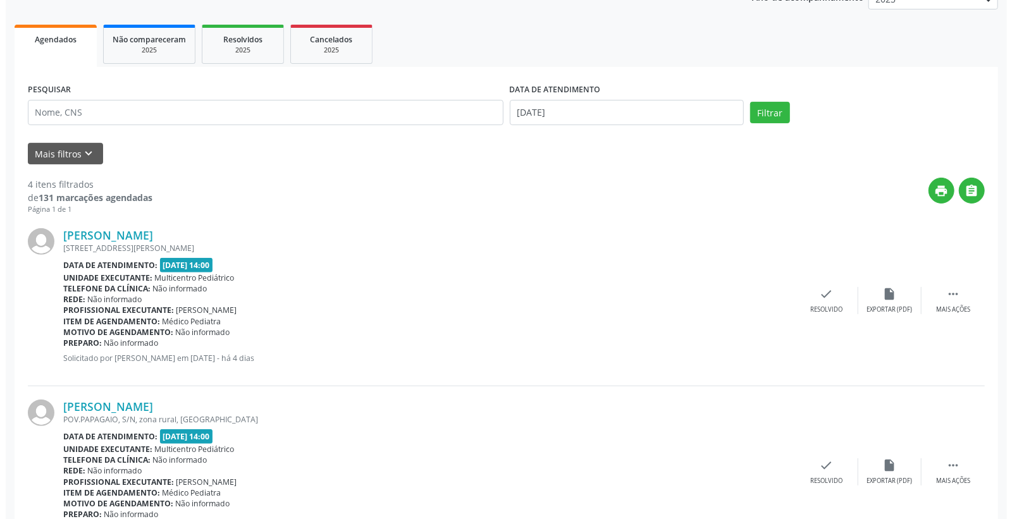
scroll to position [211, 0]
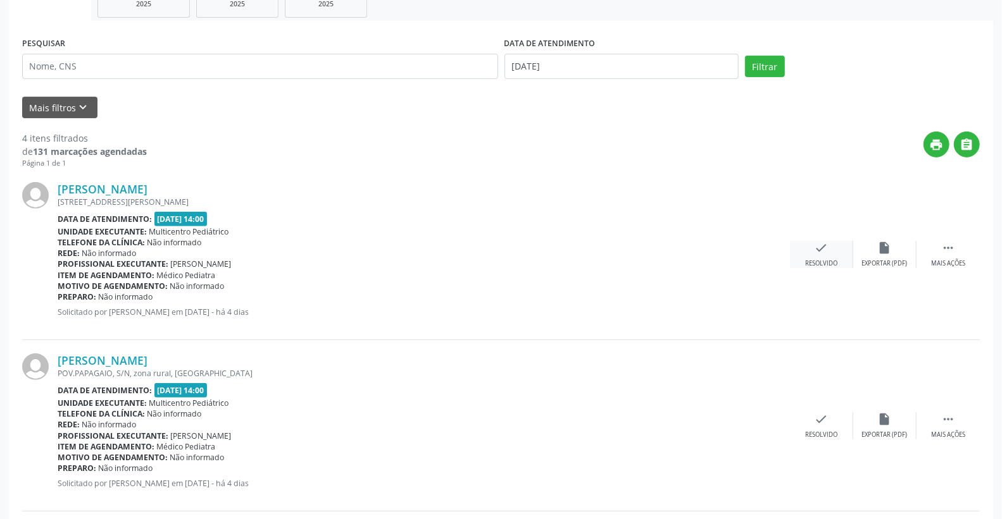
click at [824, 247] on icon "check" at bounding box center [821, 248] width 14 height 14
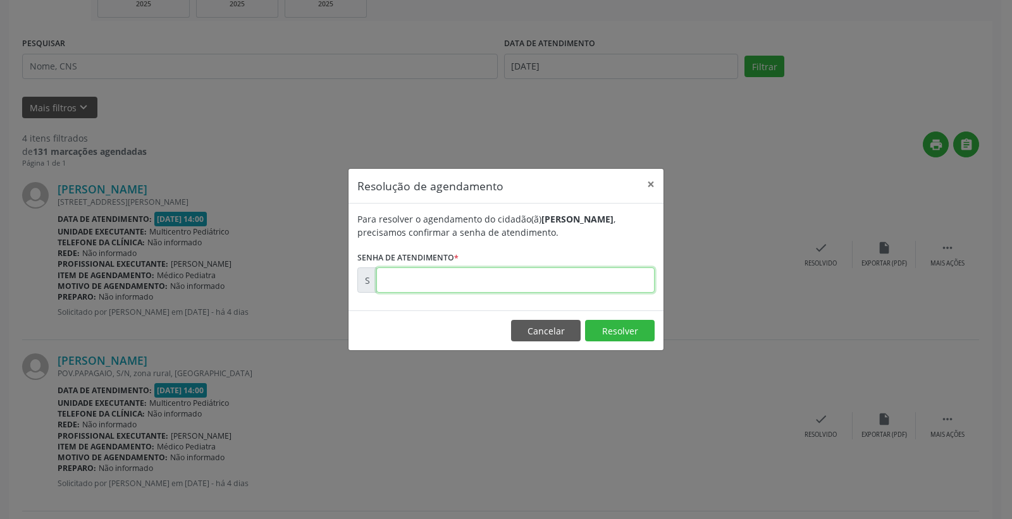
click at [566, 287] on input "text" at bounding box center [515, 280] width 278 height 25
type input "00170383"
click at [620, 336] on button "Resolver" at bounding box center [620, 331] width 70 height 22
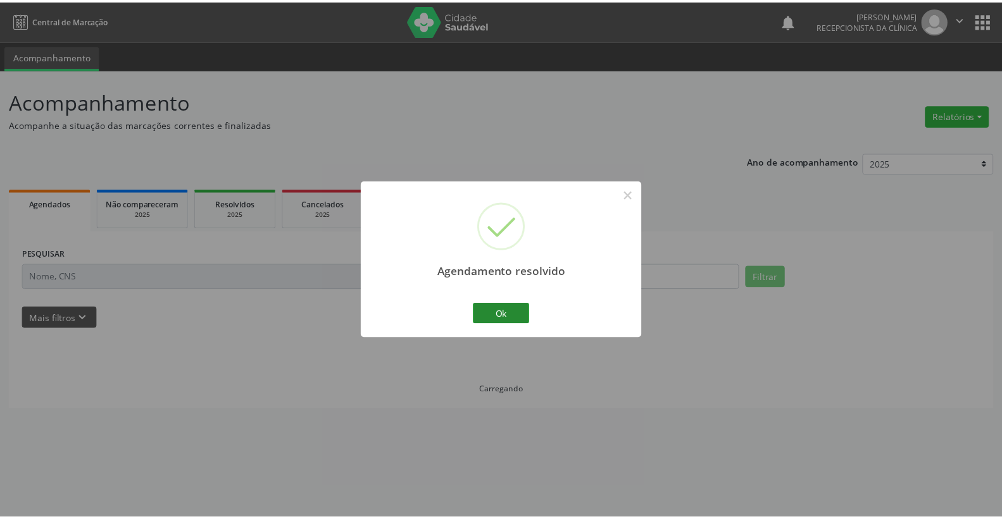
scroll to position [0, 0]
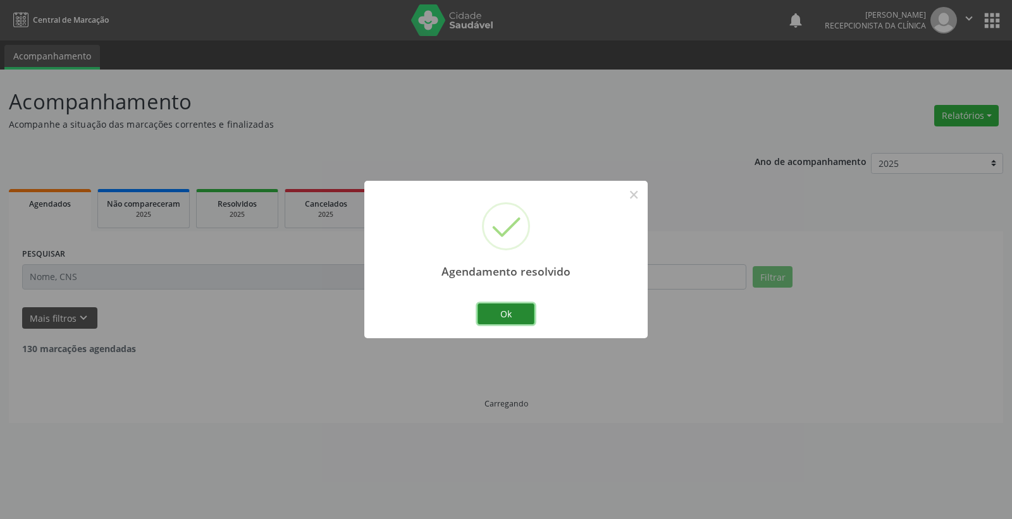
click at [523, 319] on button "Ok" at bounding box center [506, 315] width 57 height 22
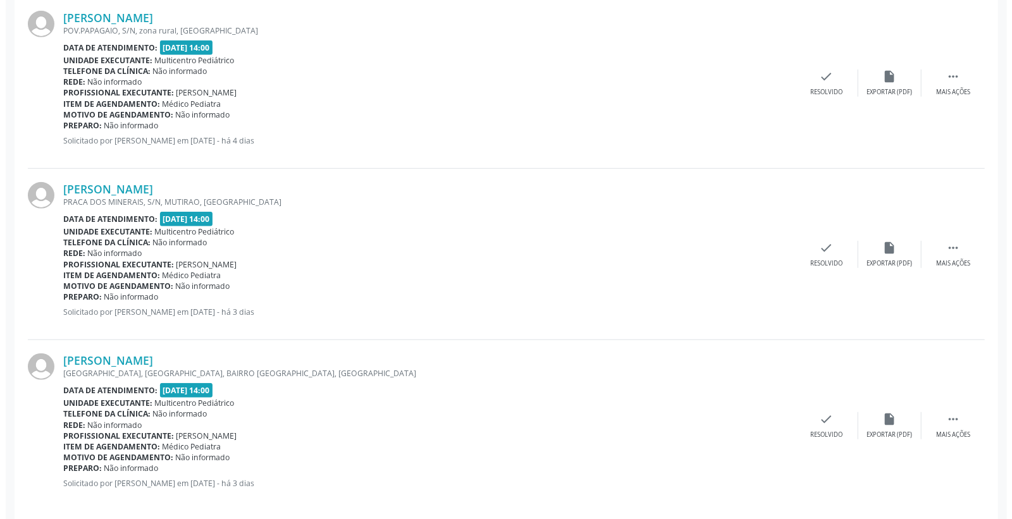
scroll to position [395, 0]
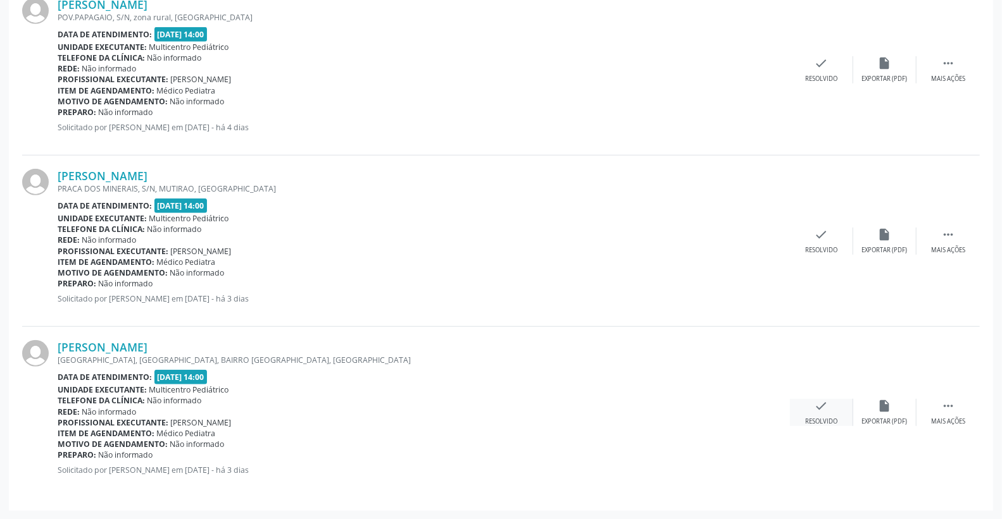
click at [824, 407] on icon "check" at bounding box center [821, 406] width 14 height 14
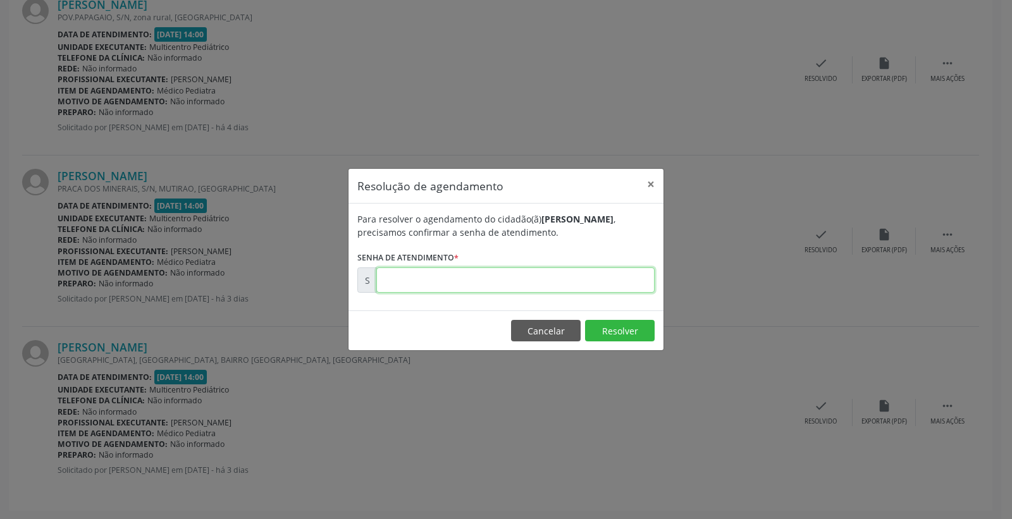
drag, startPoint x: 631, startPoint y: 282, endPoint x: 652, endPoint y: 266, distance: 26.7
click at [631, 281] on input "text" at bounding box center [515, 280] width 278 height 25
type input "00170770"
click at [624, 334] on button "Resolver" at bounding box center [620, 331] width 70 height 22
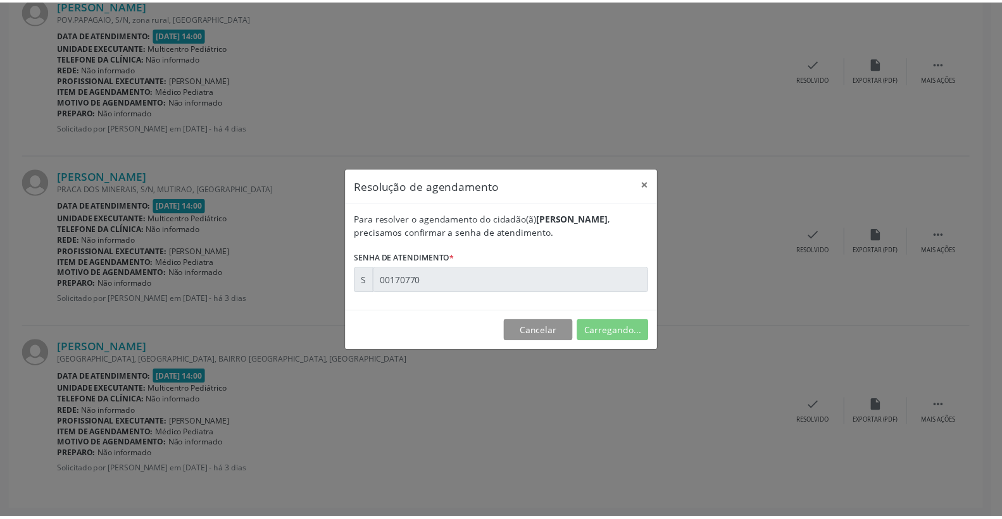
scroll to position [0, 0]
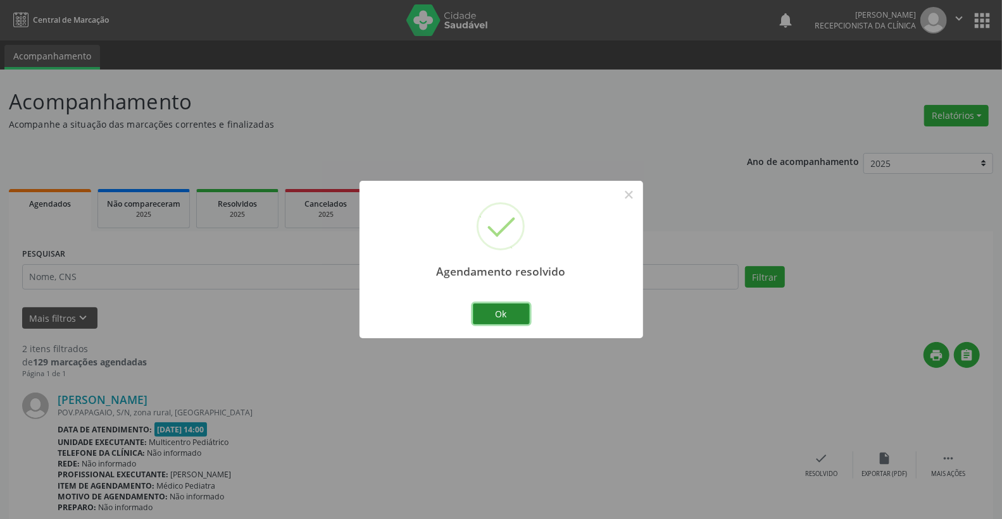
click at [497, 318] on button "Ok" at bounding box center [501, 315] width 57 height 22
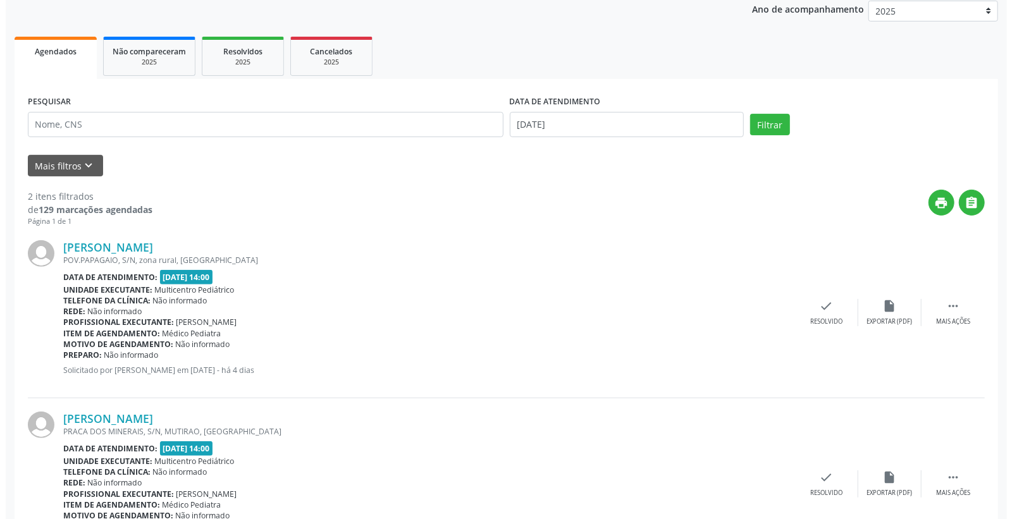
scroll to position [224, 0]
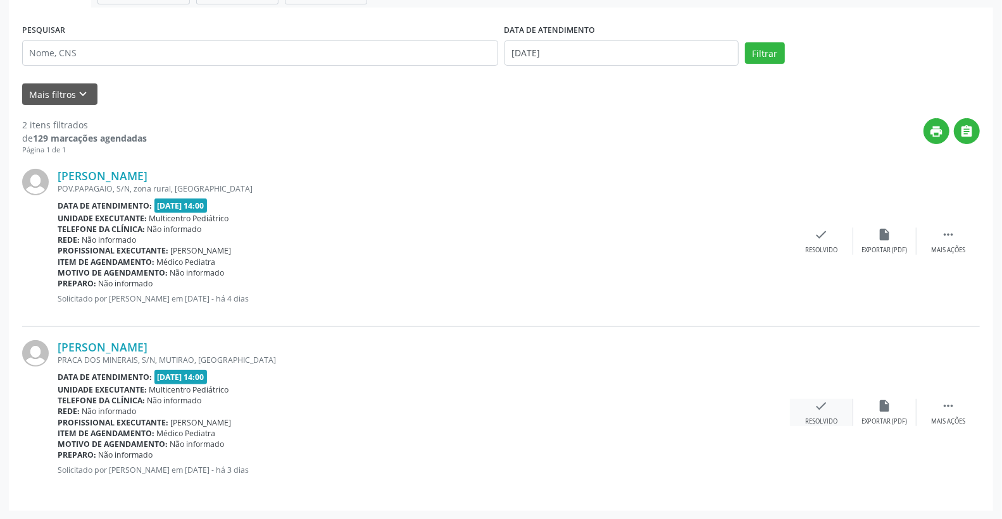
click at [824, 408] on icon "check" at bounding box center [821, 406] width 14 height 14
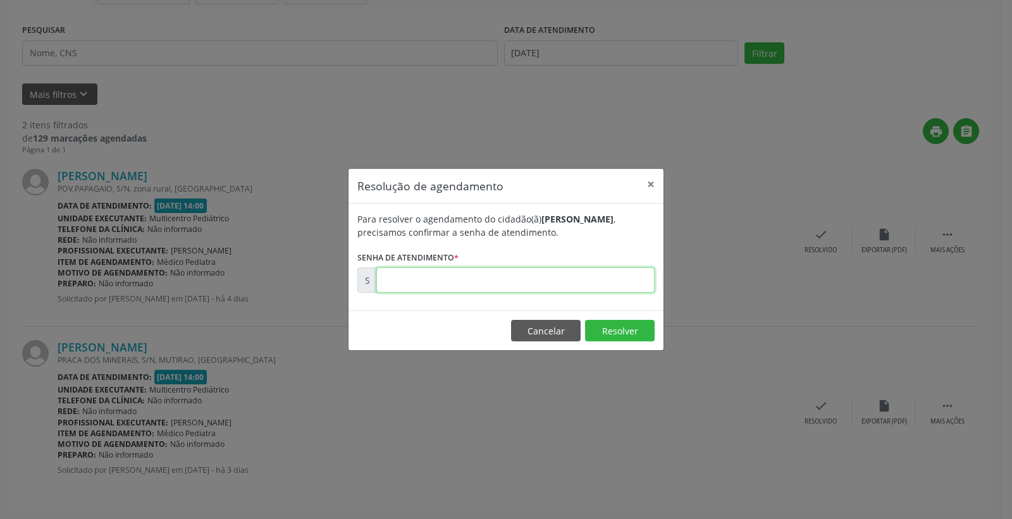
click at [623, 276] on input "text" at bounding box center [515, 280] width 278 height 25
type input "00170726"
click at [616, 325] on button "Resolver" at bounding box center [620, 331] width 70 height 22
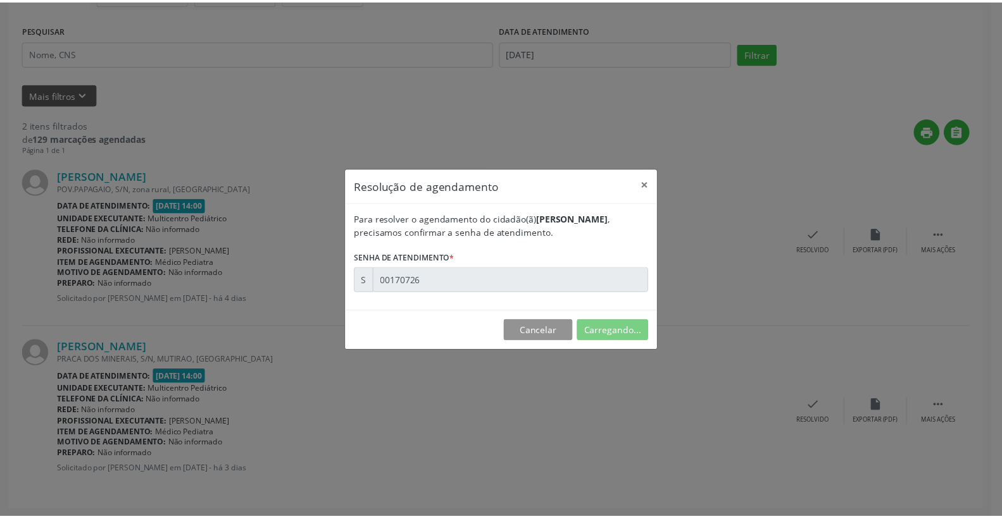
scroll to position [0, 0]
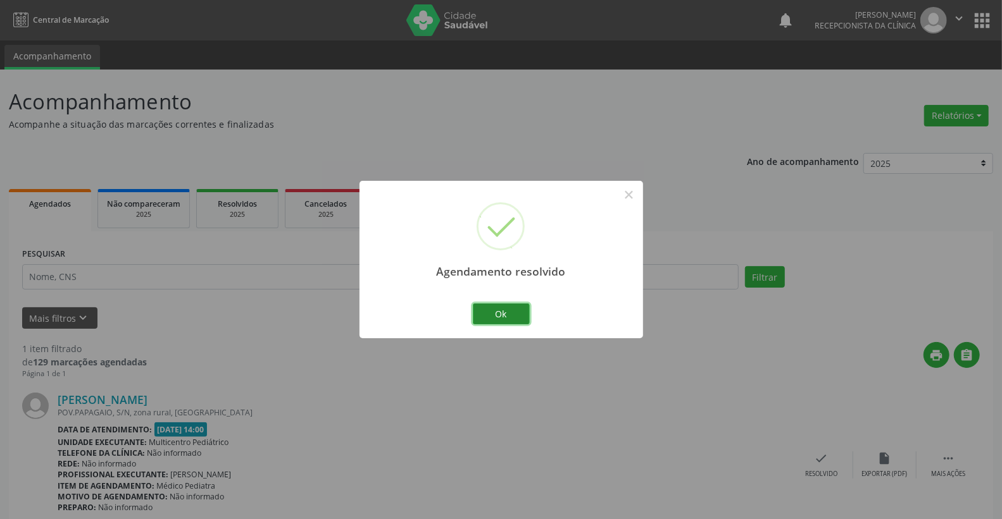
click at [504, 317] on button "Ok" at bounding box center [501, 315] width 57 height 22
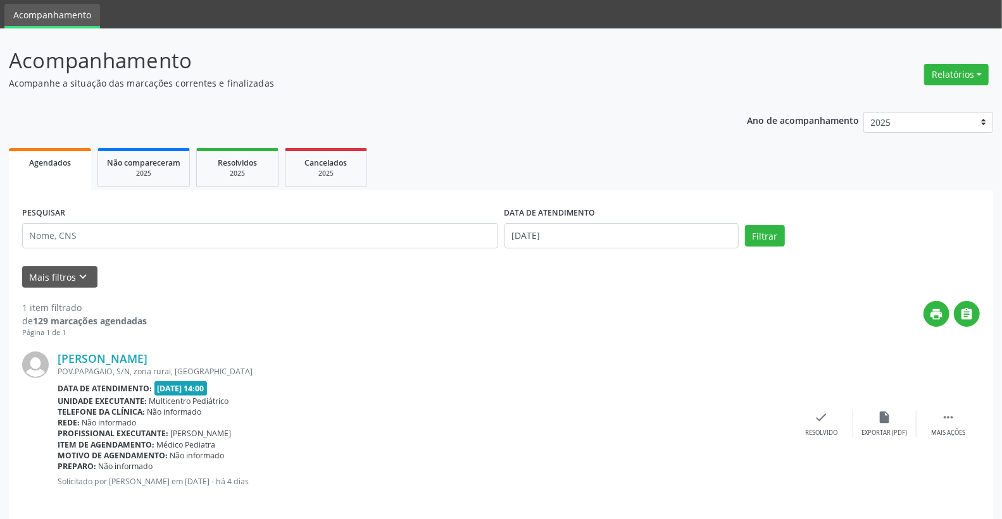
scroll to position [53, 0]
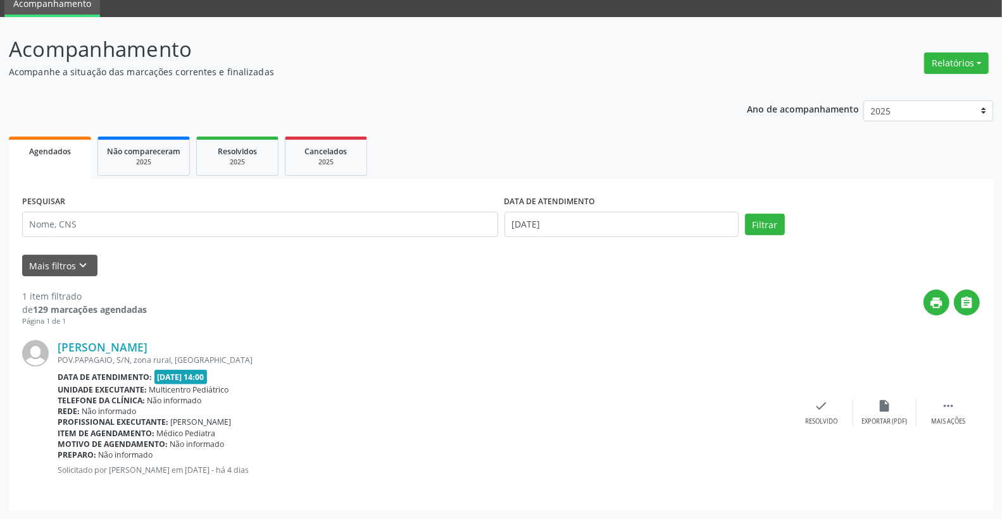
drag, startPoint x: 62, startPoint y: 358, endPoint x: 272, endPoint y: 356, distance: 210.1
click at [268, 359] on div "POV.PAPAGAIO, S/N, zona rural, [GEOGRAPHIC_DATA]" at bounding box center [424, 360] width 732 height 11
click at [275, 355] on div "POV.PAPAGAIO, S/N, zona rural, [GEOGRAPHIC_DATA]" at bounding box center [424, 360] width 732 height 11
